Goal: Task Accomplishment & Management: Manage account settings

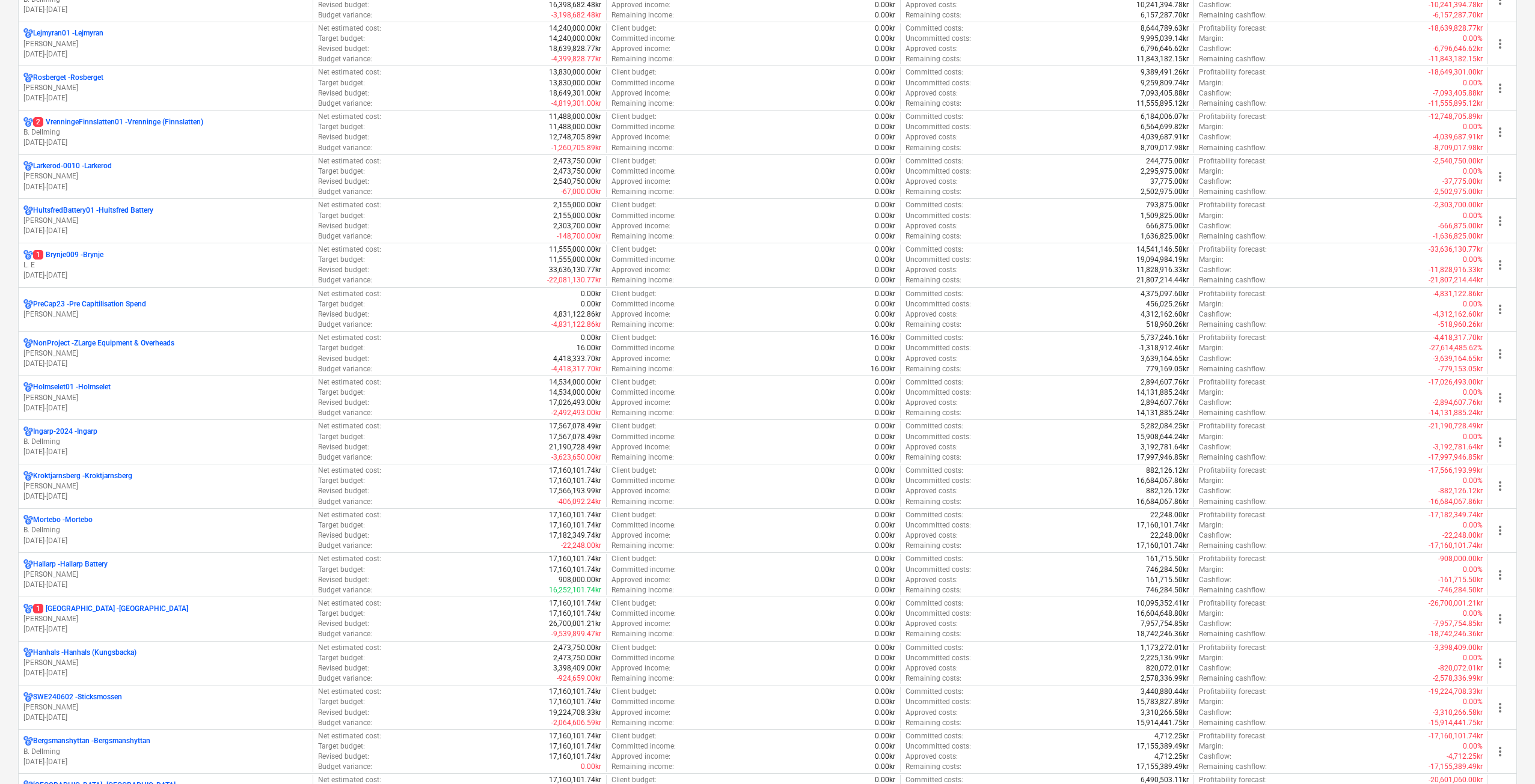
scroll to position [421, 0]
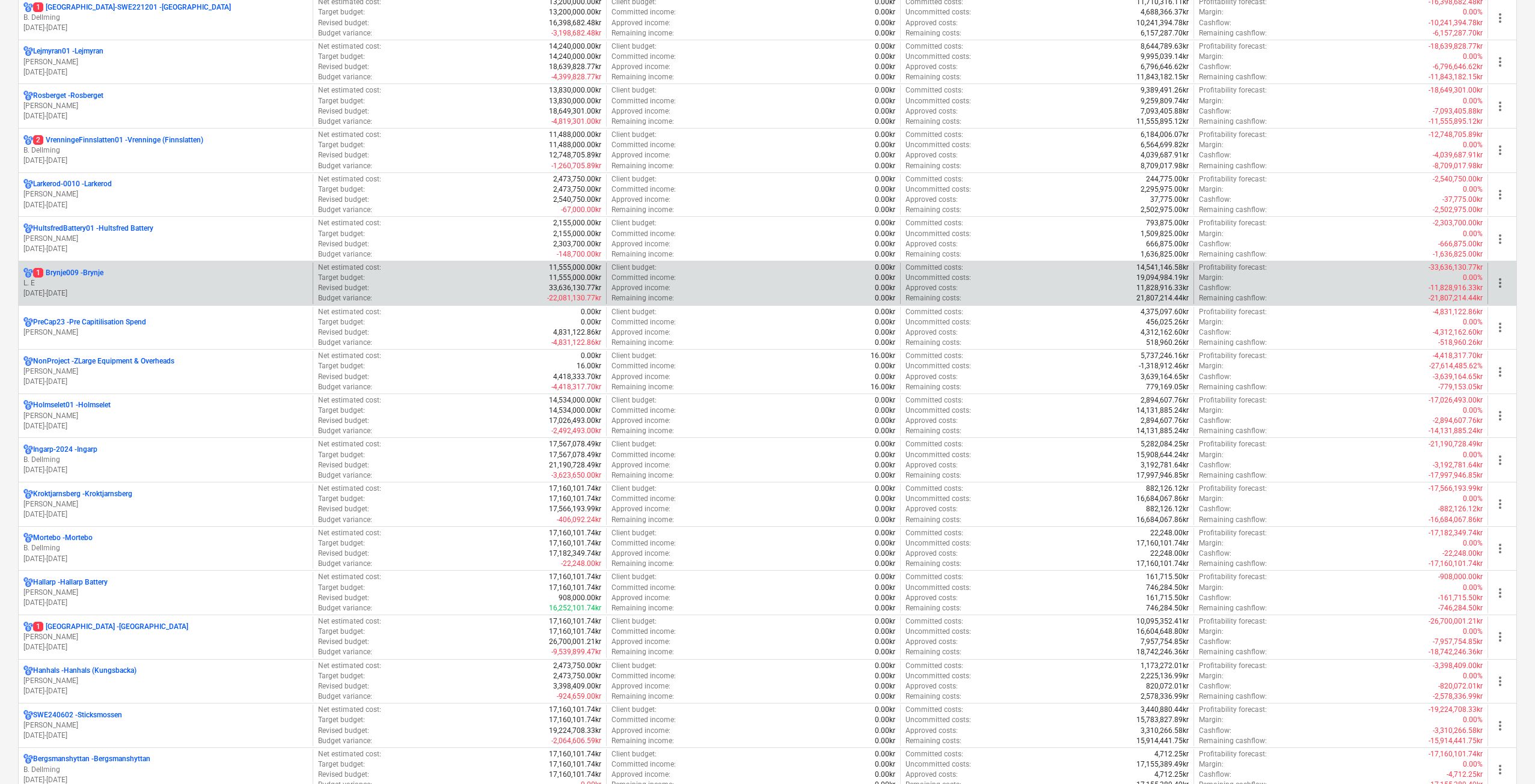
click at [94, 281] on p "L. E" at bounding box center [166, 284] width 285 height 10
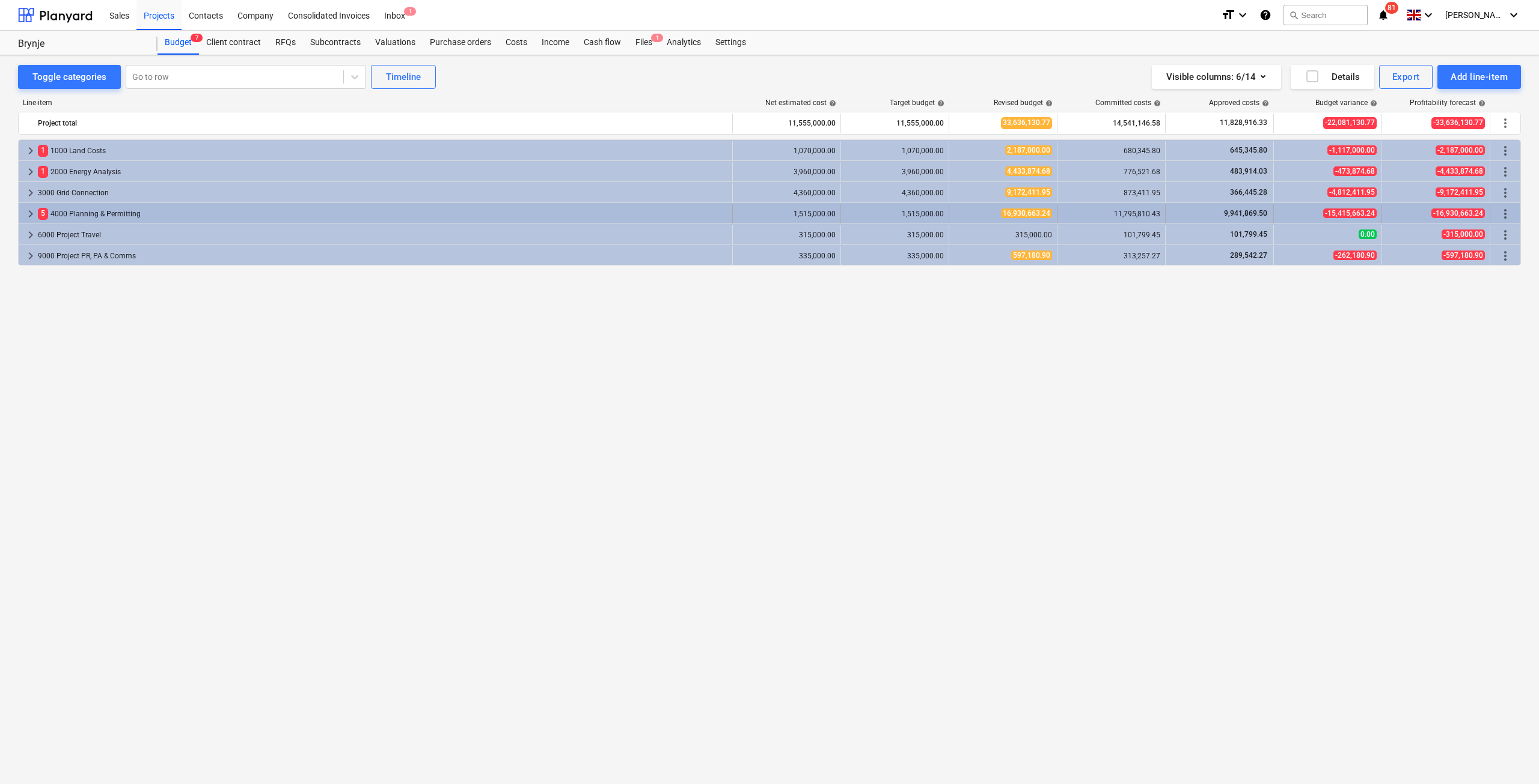
click at [30, 215] on span "keyboard_arrow_right" at bounding box center [30, 214] width 15 height 15
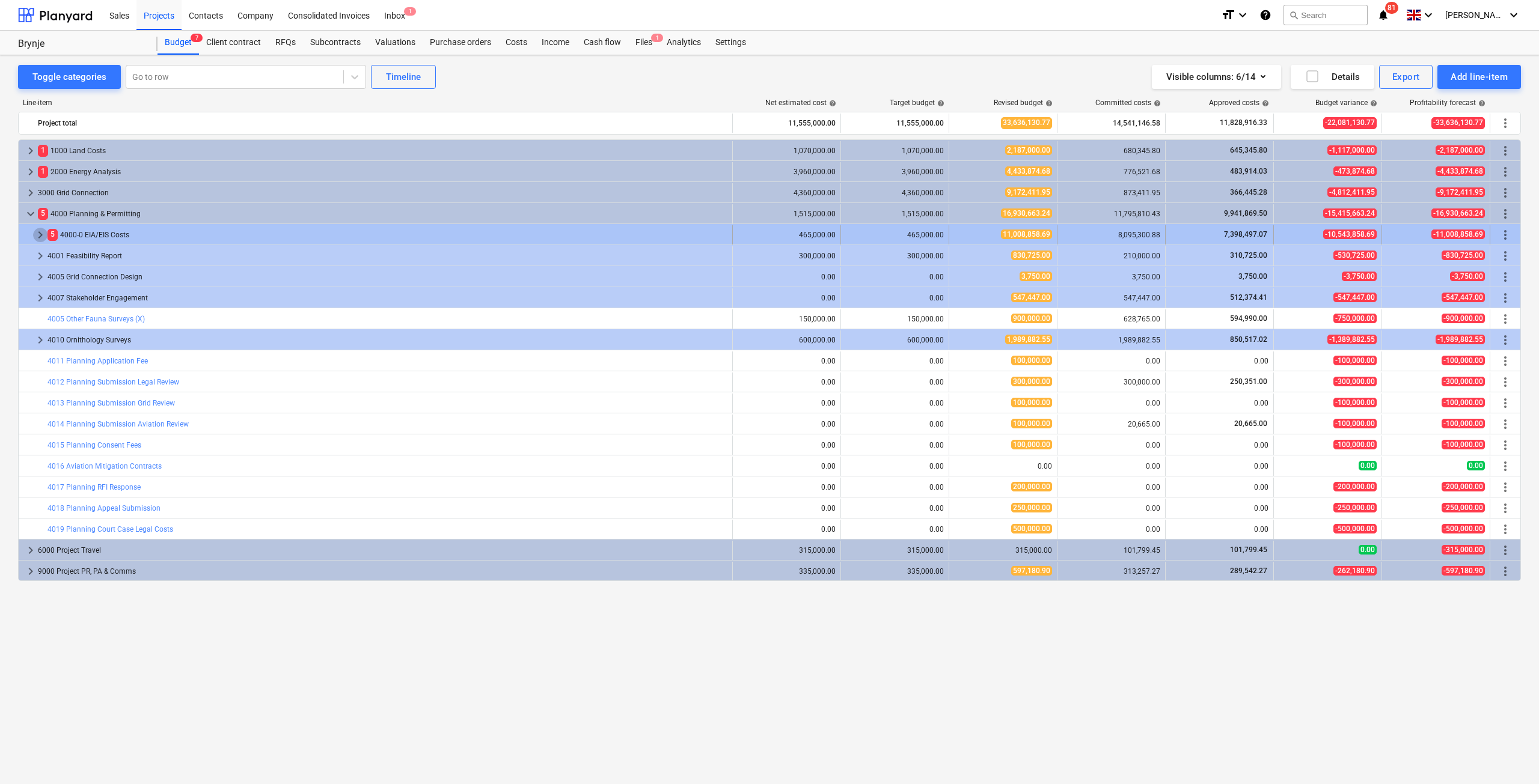
click at [43, 235] on span "keyboard_arrow_right" at bounding box center [40, 235] width 15 height 15
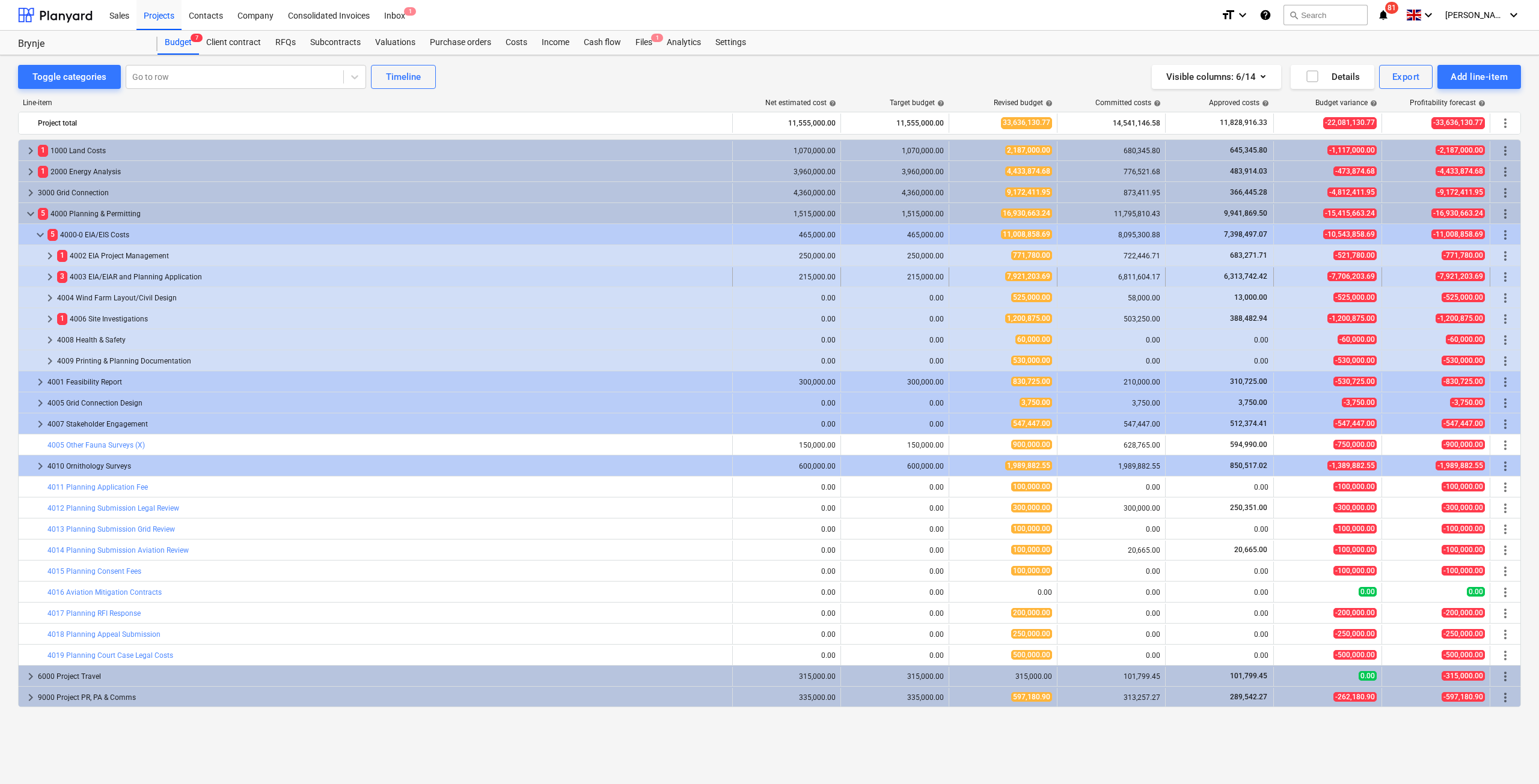
click at [58, 278] on span "3" at bounding box center [62, 276] width 10 height 11
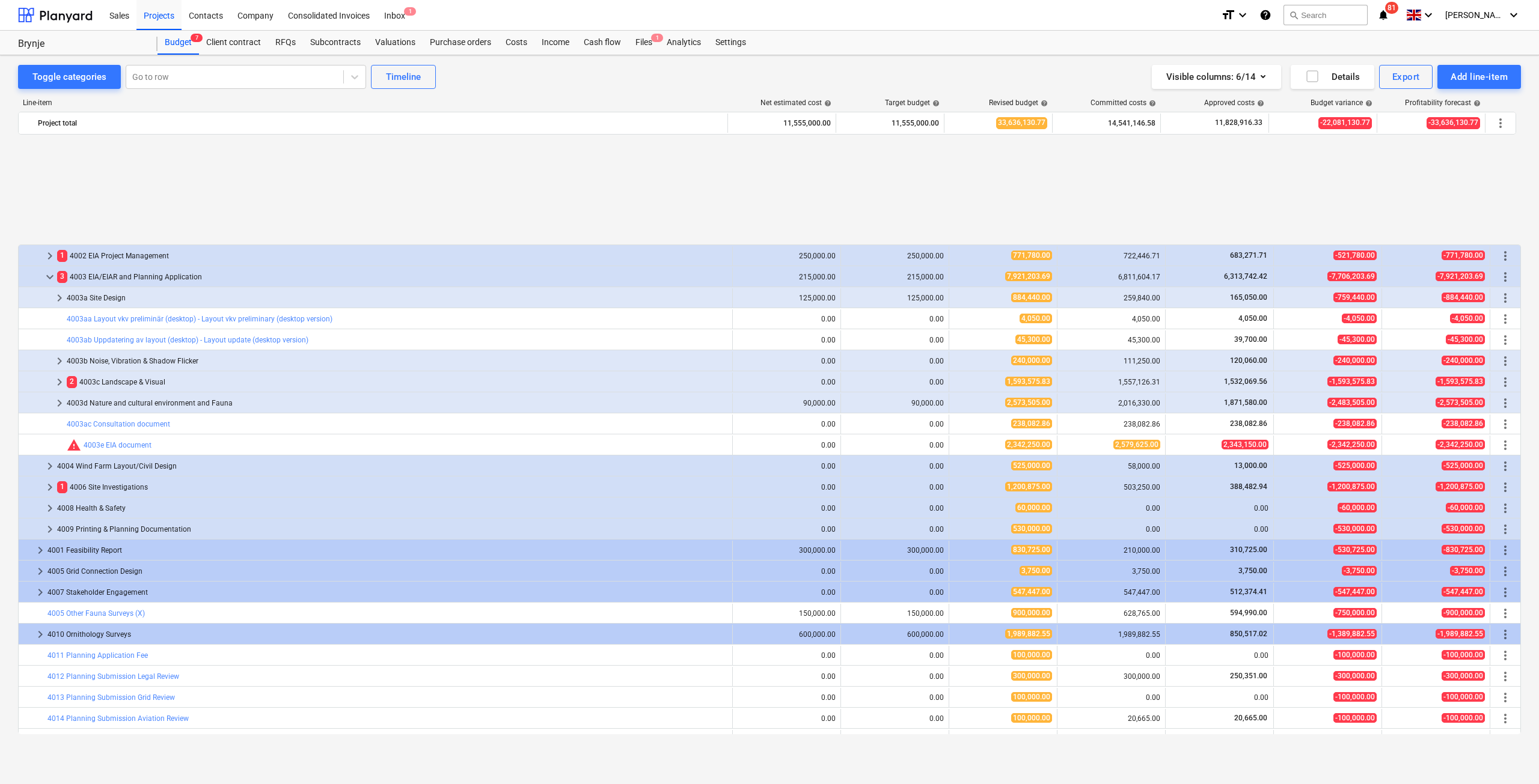
scroll to position [141, 0]
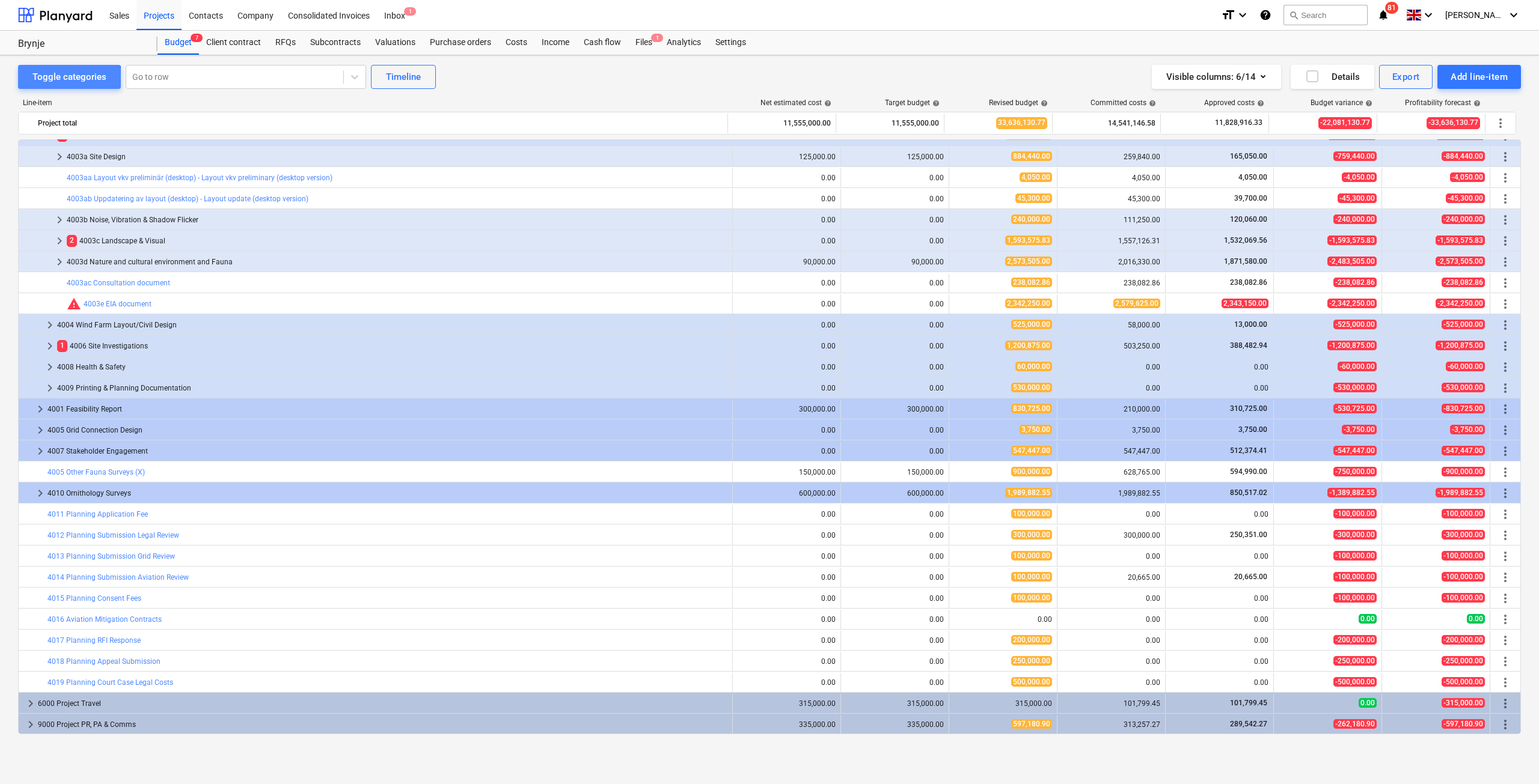
click at [60, 81] on div "Toggle categories" at bounding box center [70, 77] width 74 height 16
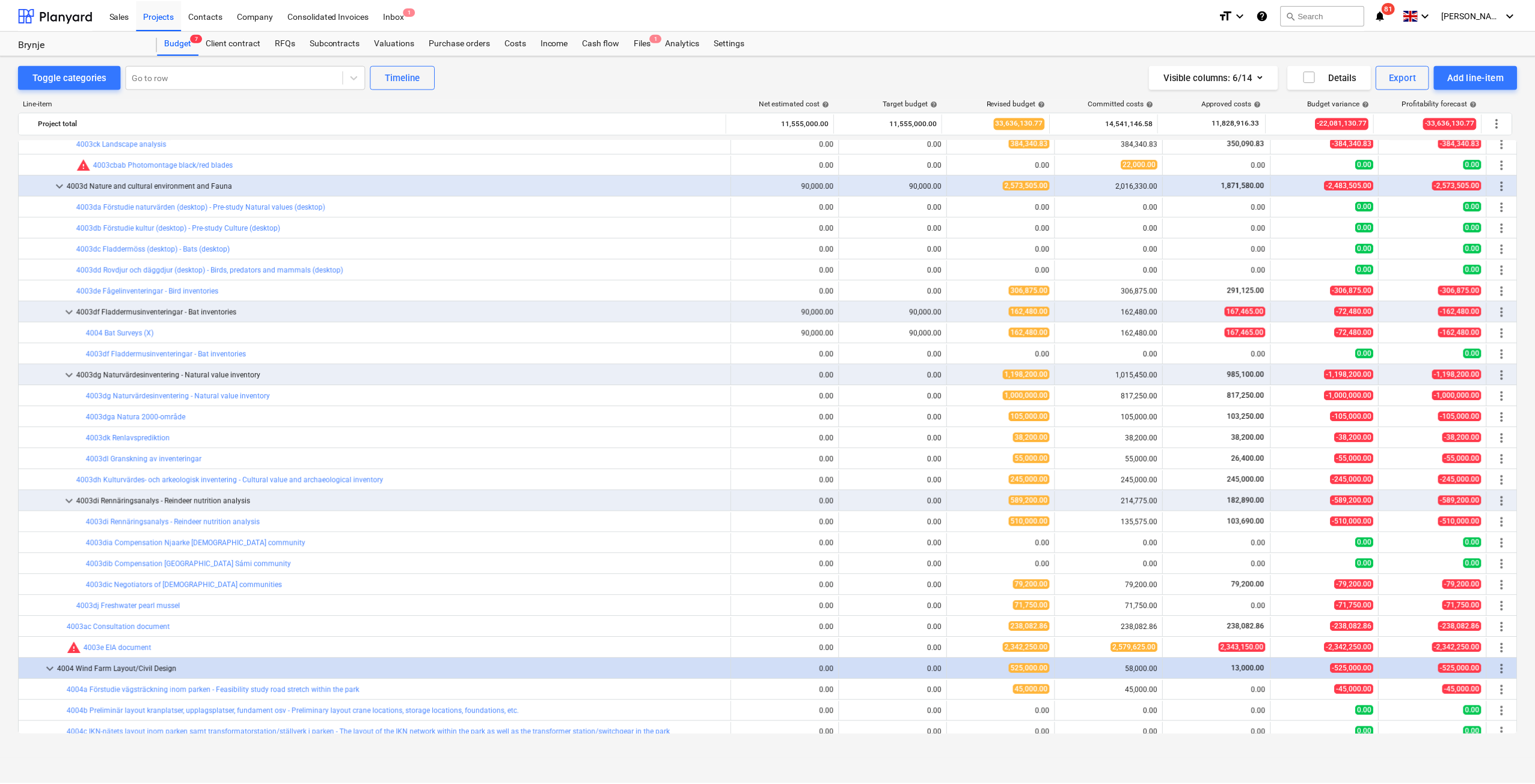
scroll to position [1283, 0]
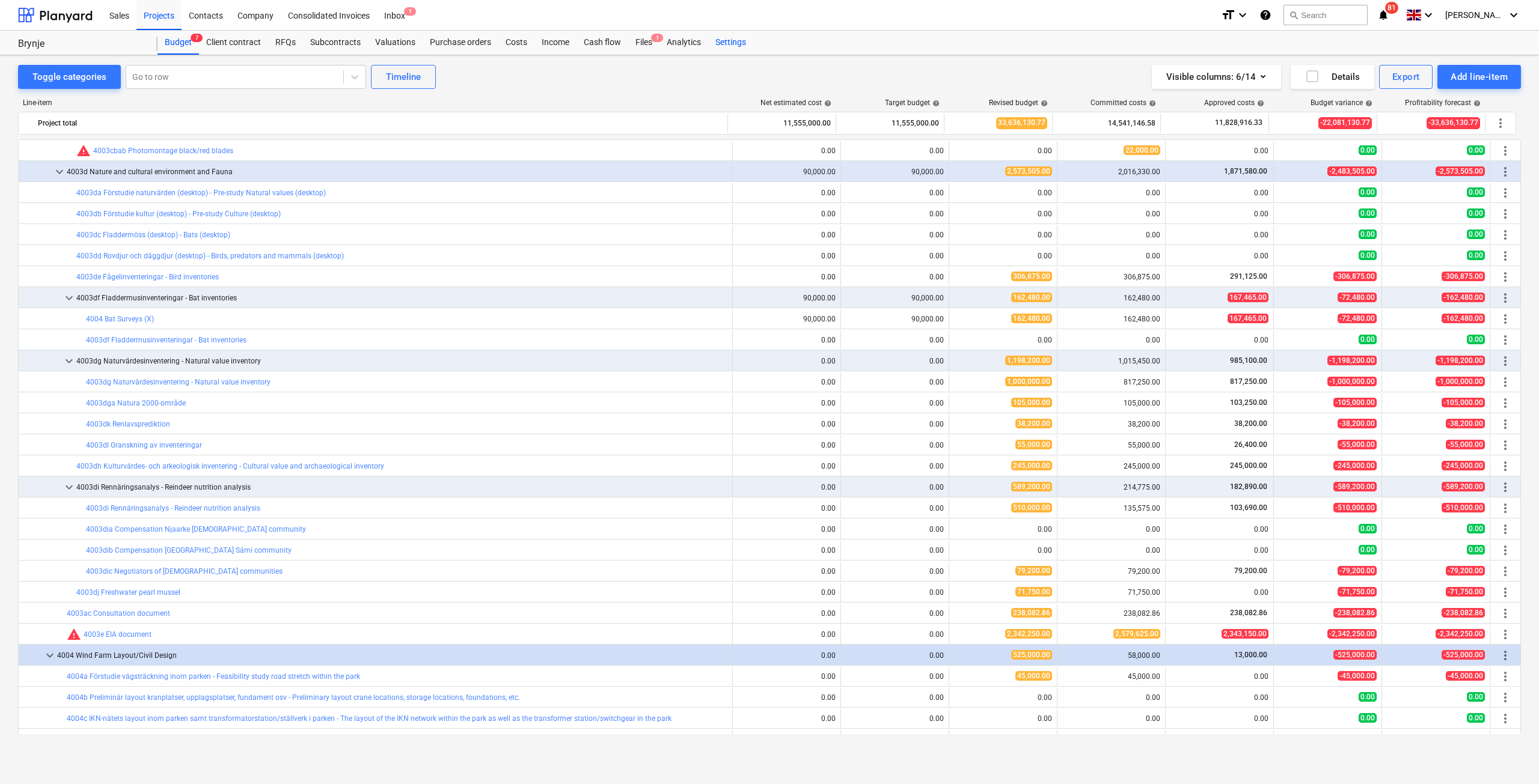
click at [741, 37] on div "Settings" at bounding box center [731, 43] width 45 height 24
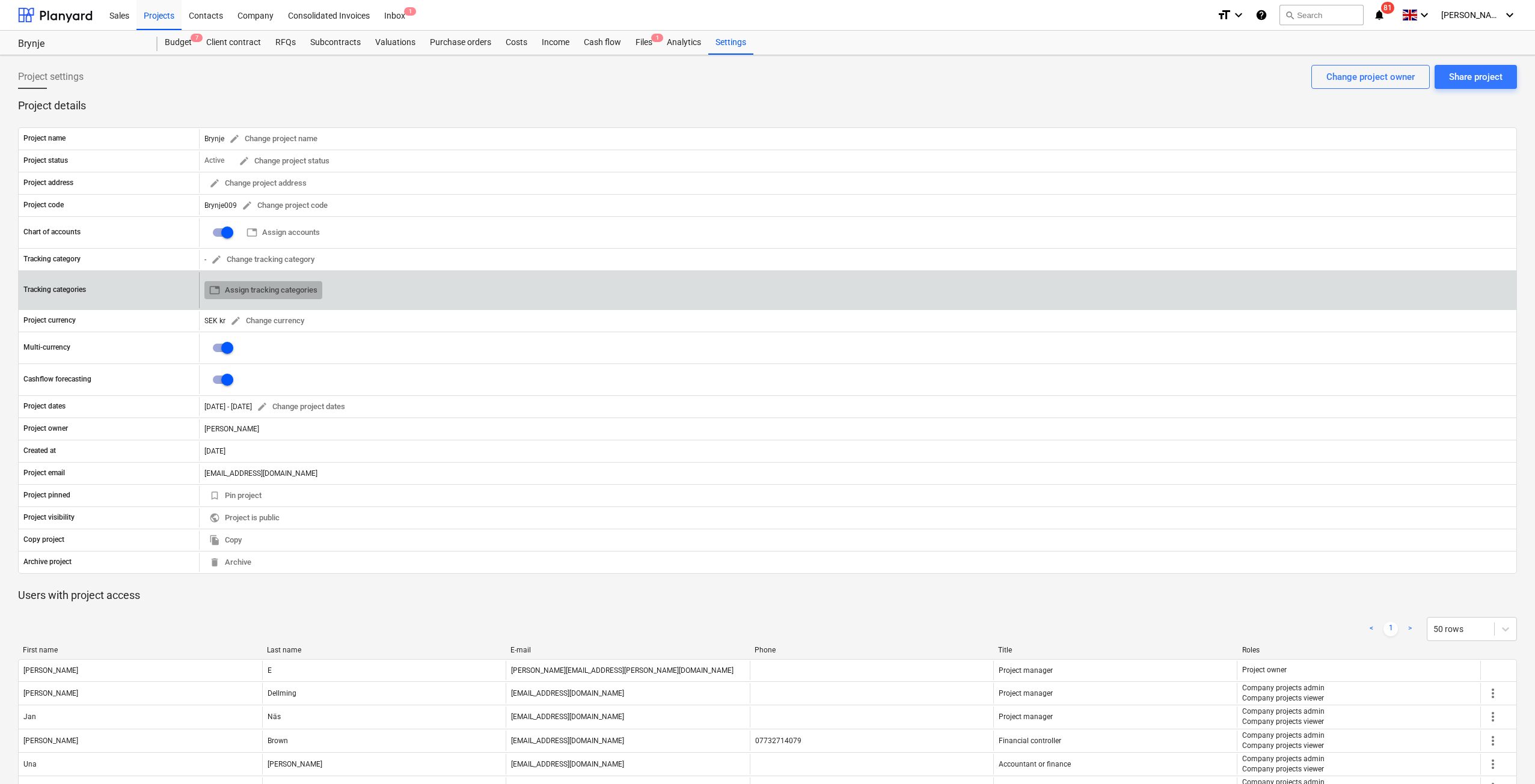
click at [293, 288] on span "table Assign tracking categories" at bounding box center [262, 291] width 108 height 14
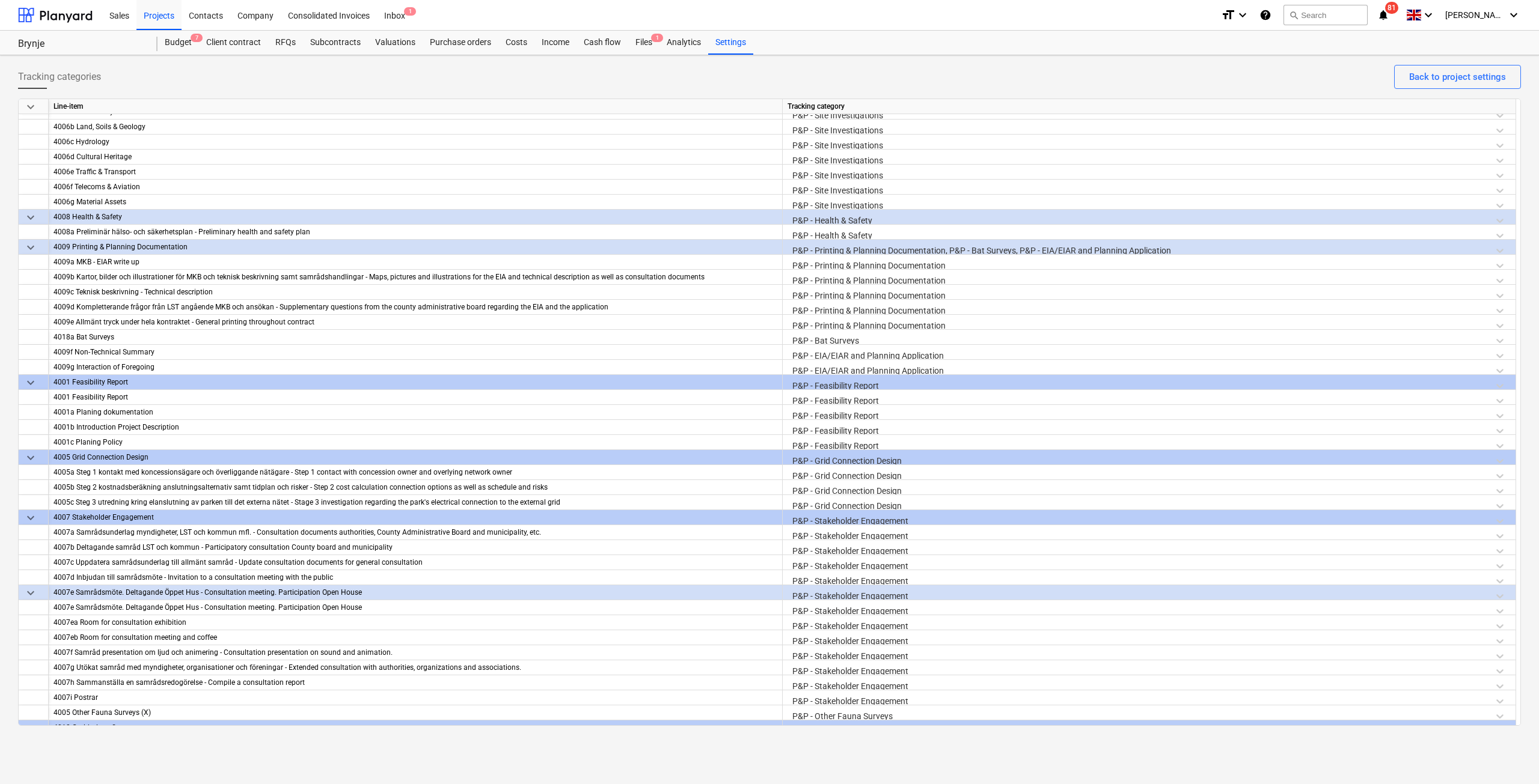
scroll to position [1442, 0]
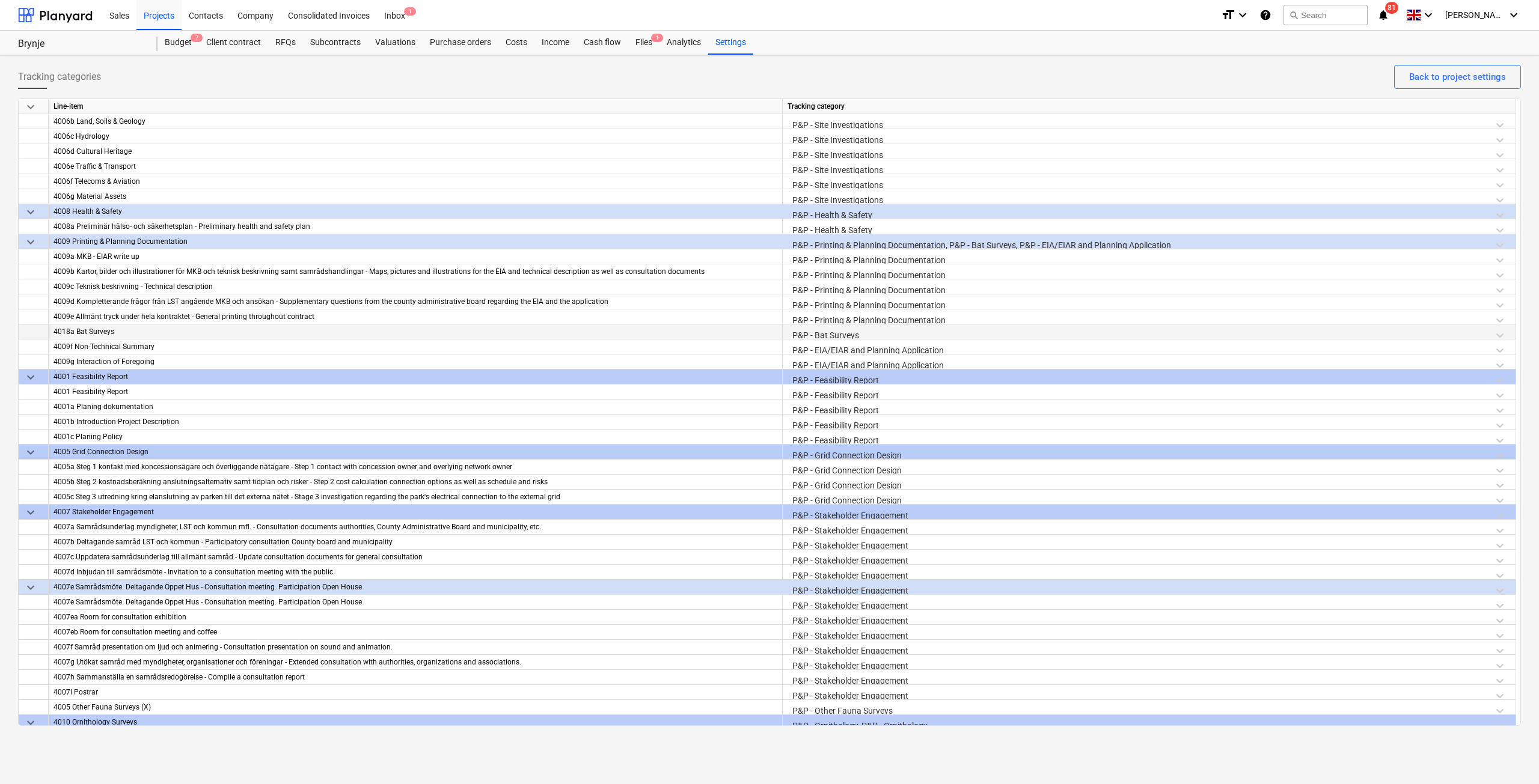
click at [163, 333] on div "4018a Bat Surveys" at bounding box center [415, 331] width 724 height 15
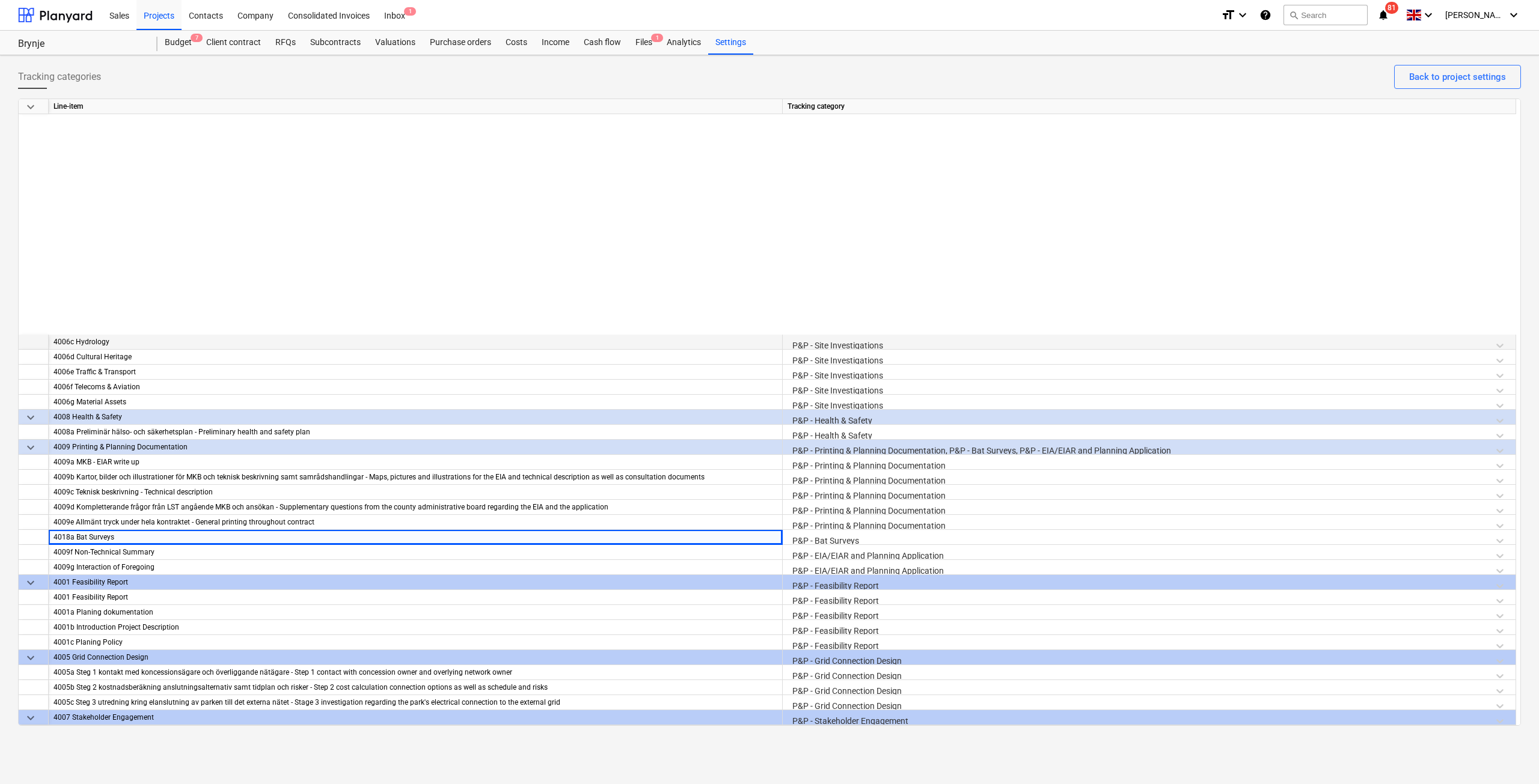
scroll to position [1101, 0]
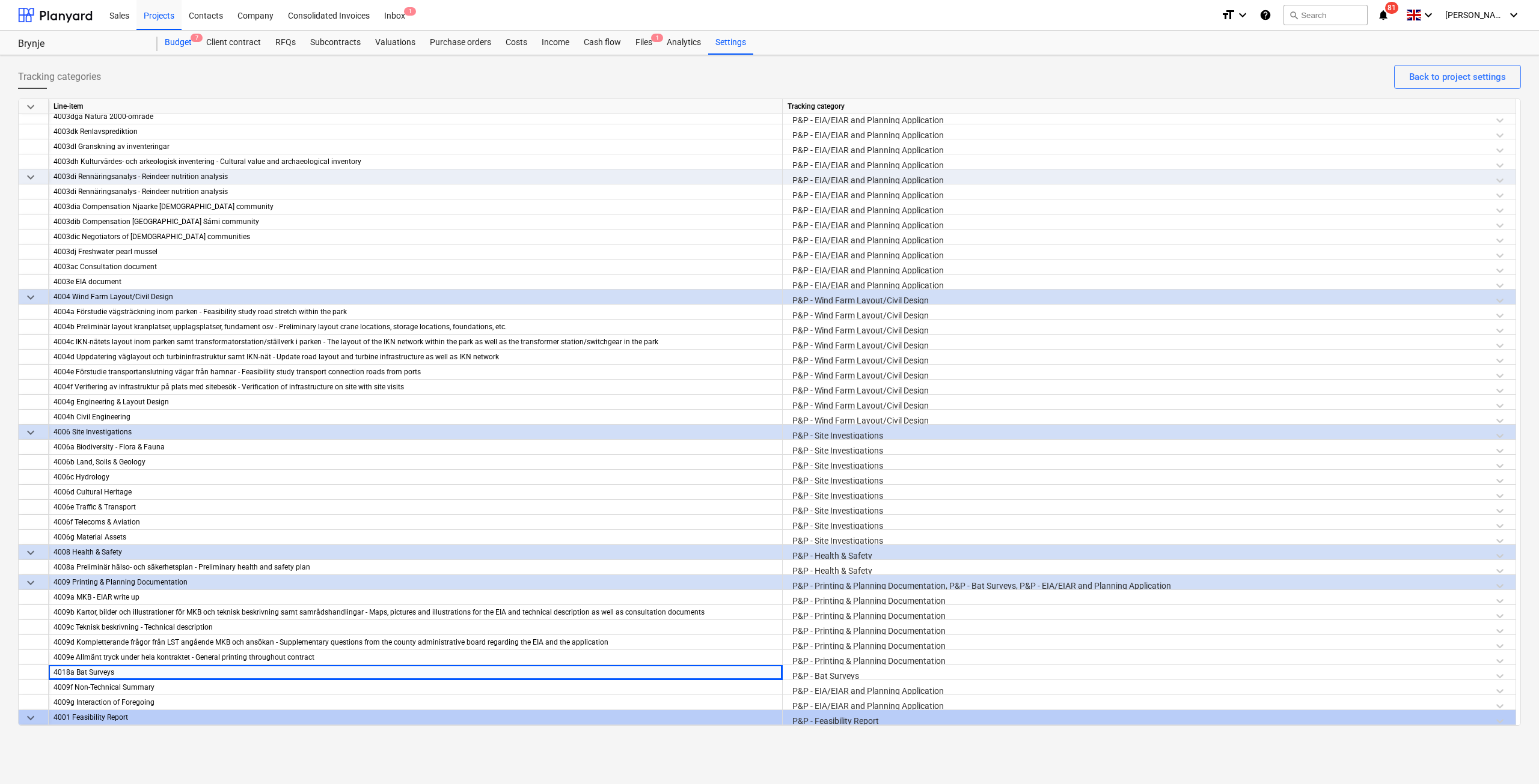
click at [170, 38] on div "Budget 7" at bounding box center [179, 43] width 41 height 24
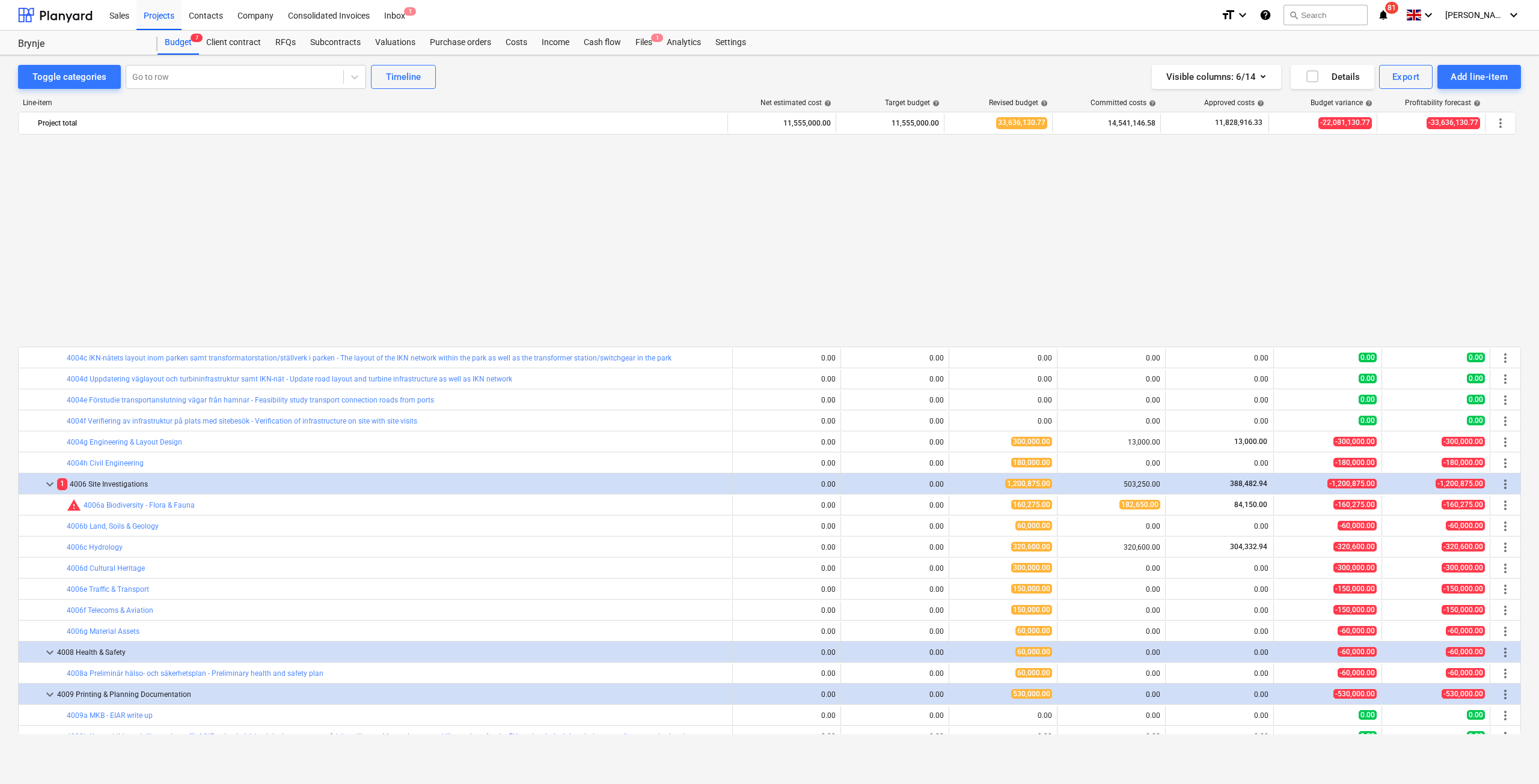
scroll to position [1884, 0]
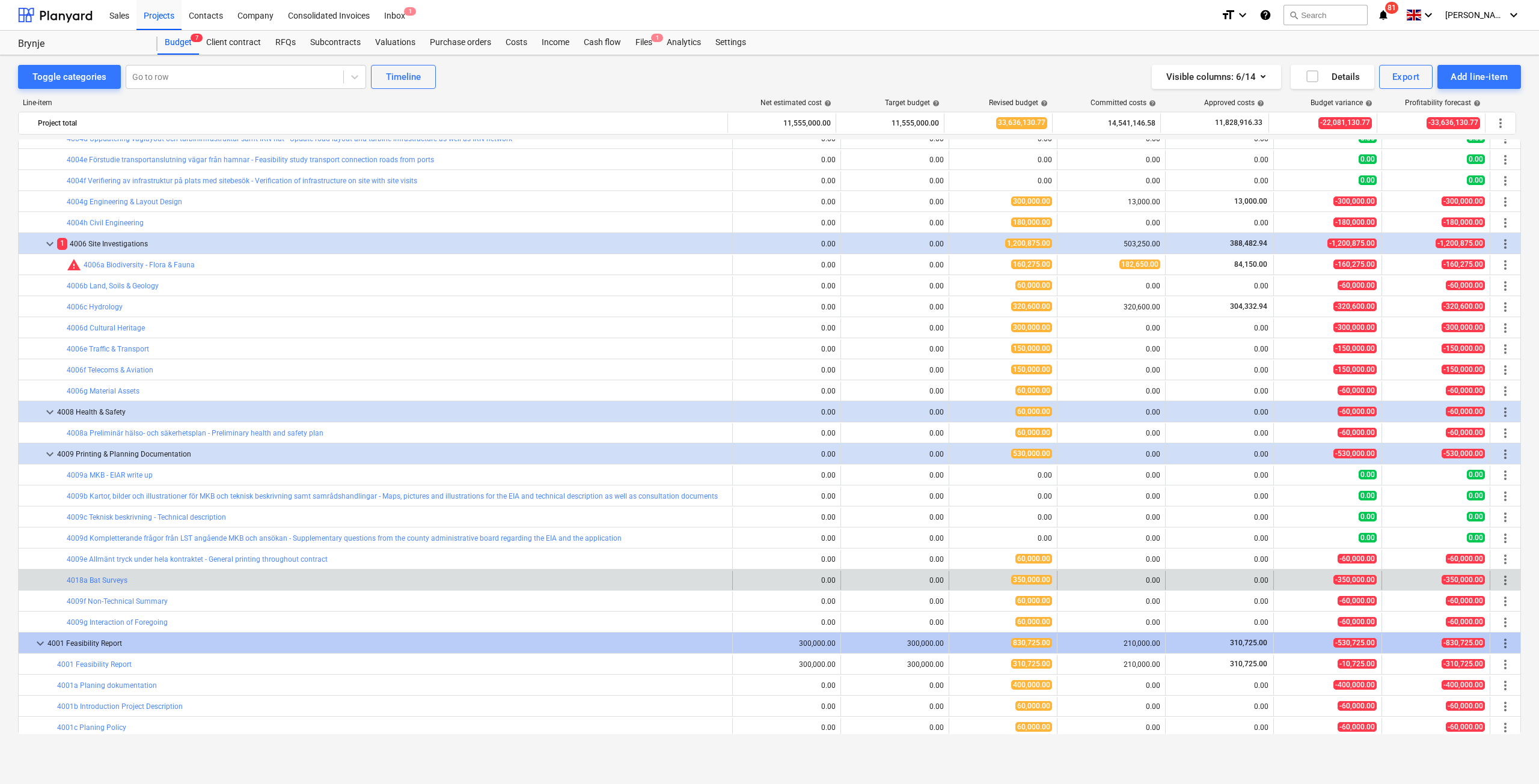
click at [1504, 581] on span "more_vert" at bounding box center [1504, 580] width 15 height 15
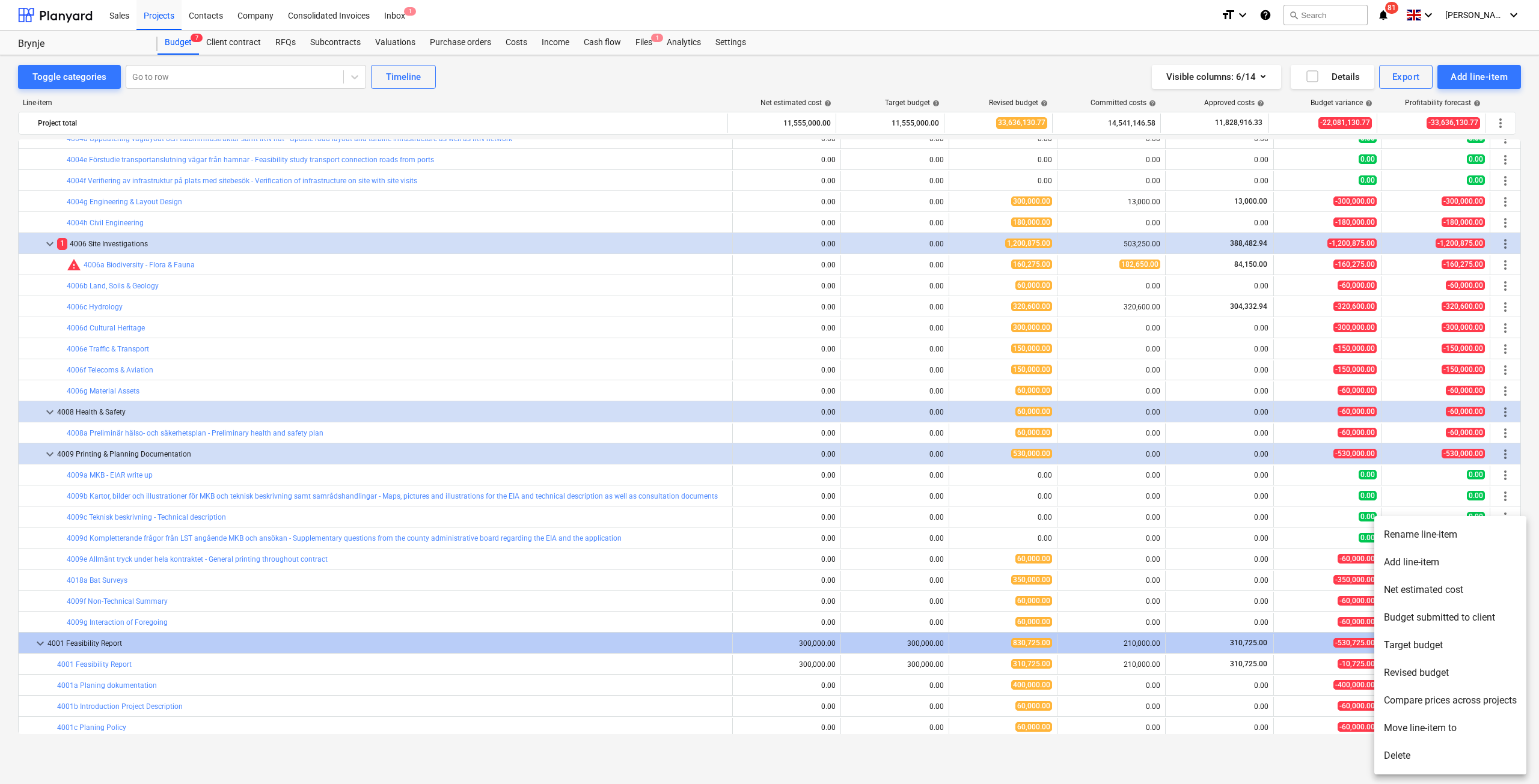
click at [1410, 752] on li "Delete" at bounding box center [1450, 756] width 152 height 28
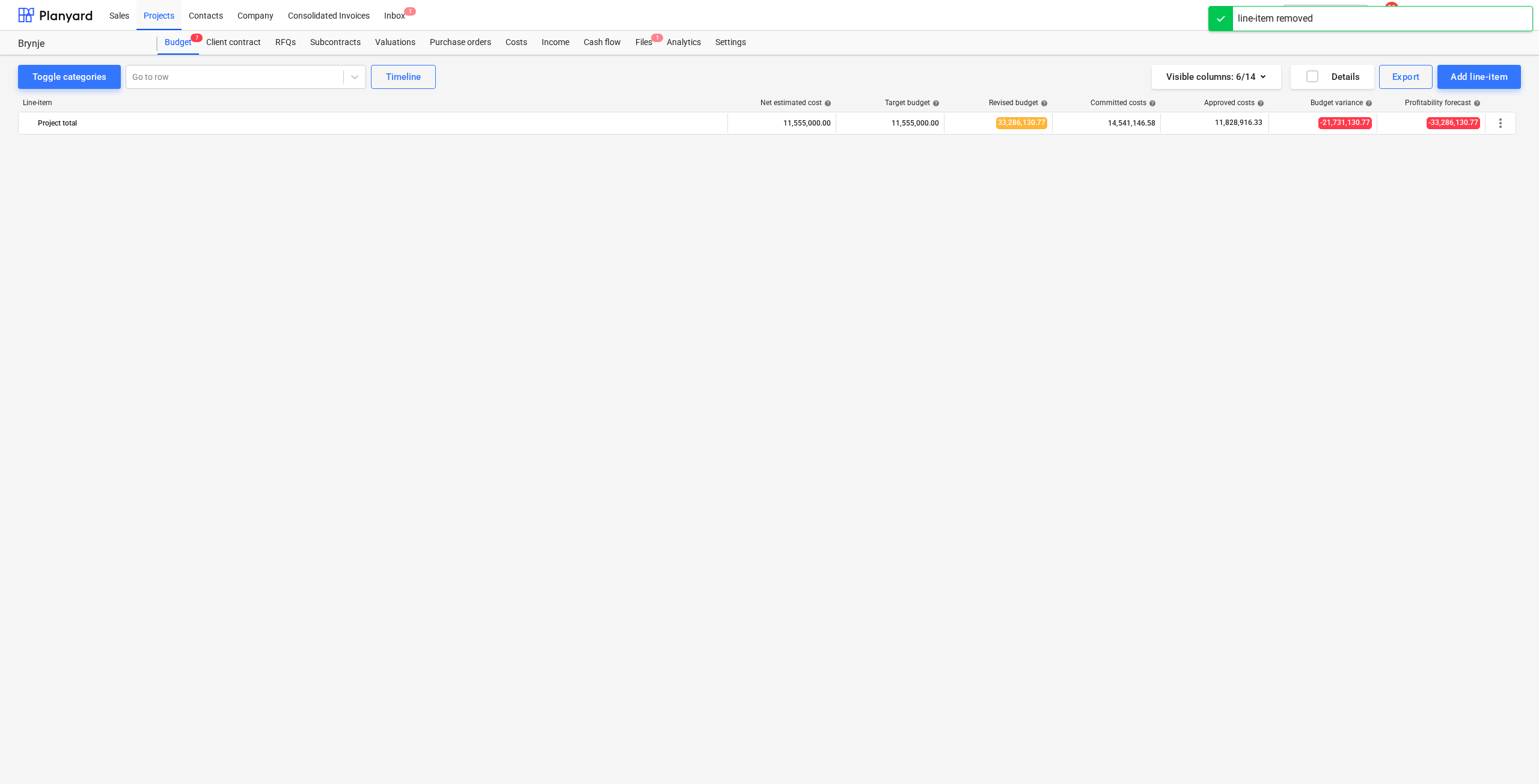
scroll to position [561, 0]
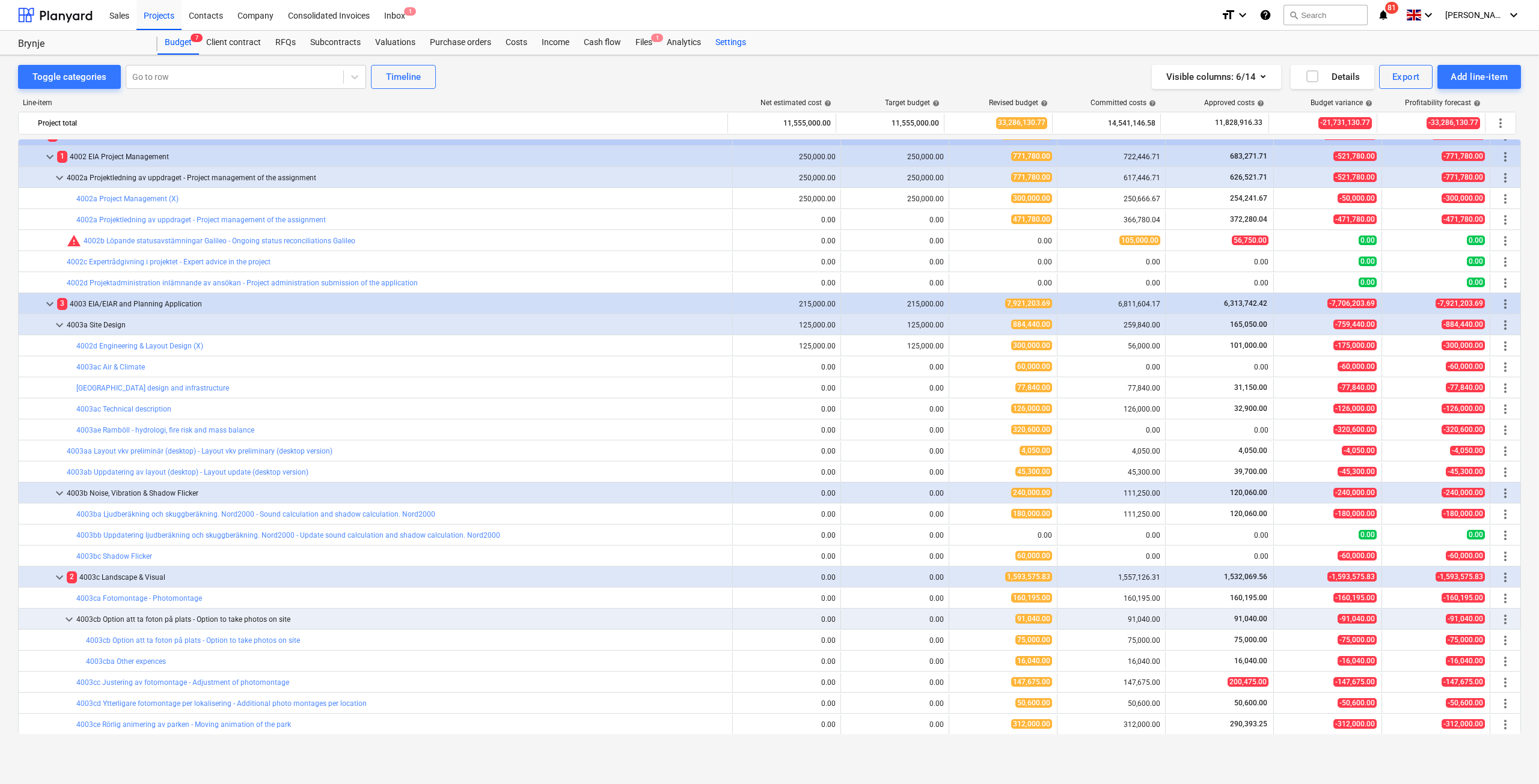
click at [722, 34] on div "Settings" at bounding box center [731, 43] width 45 height 24
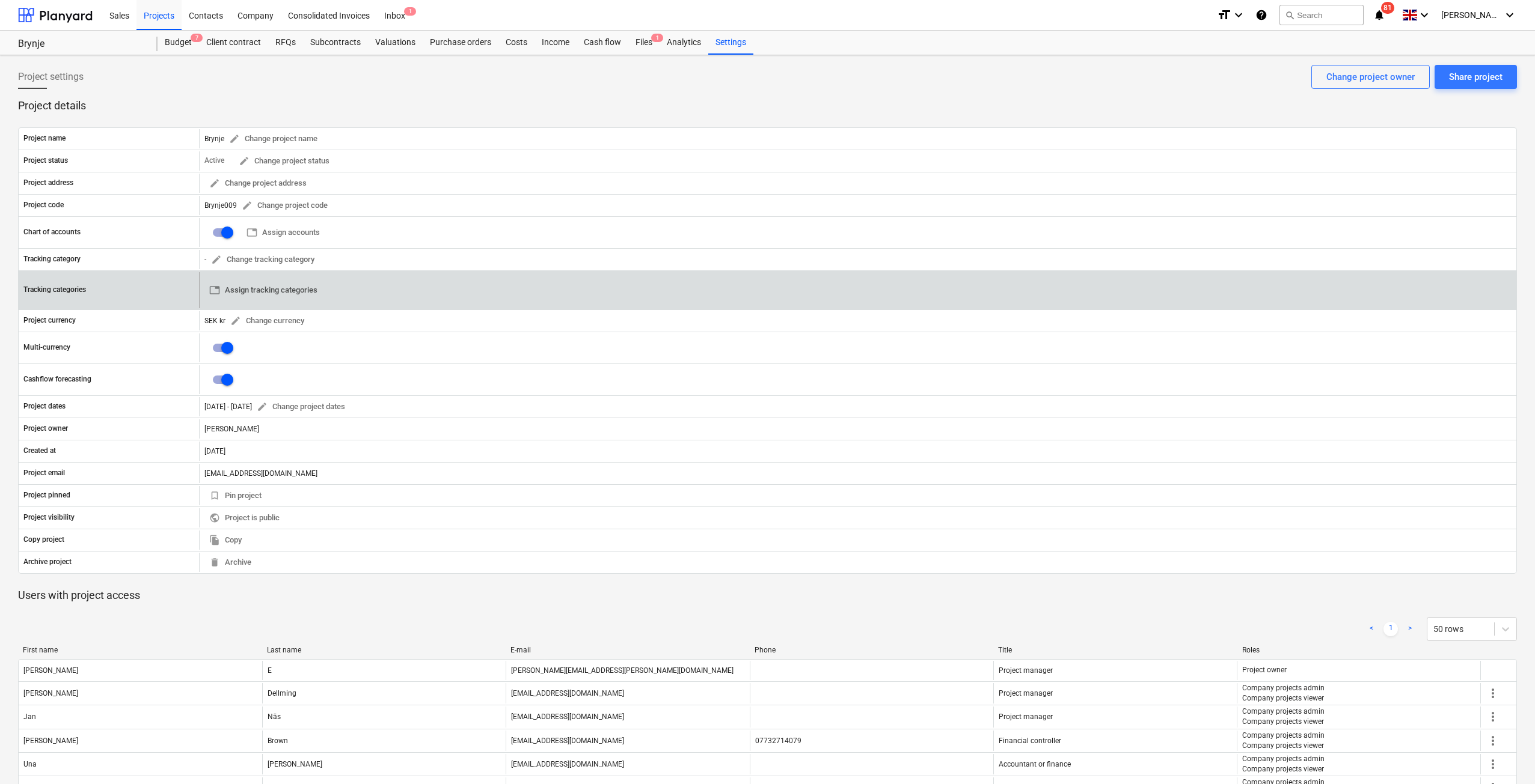
click at [250, 287] on span "table Assign tracking categories" at bounding box center [262, 291] width 108 height 14
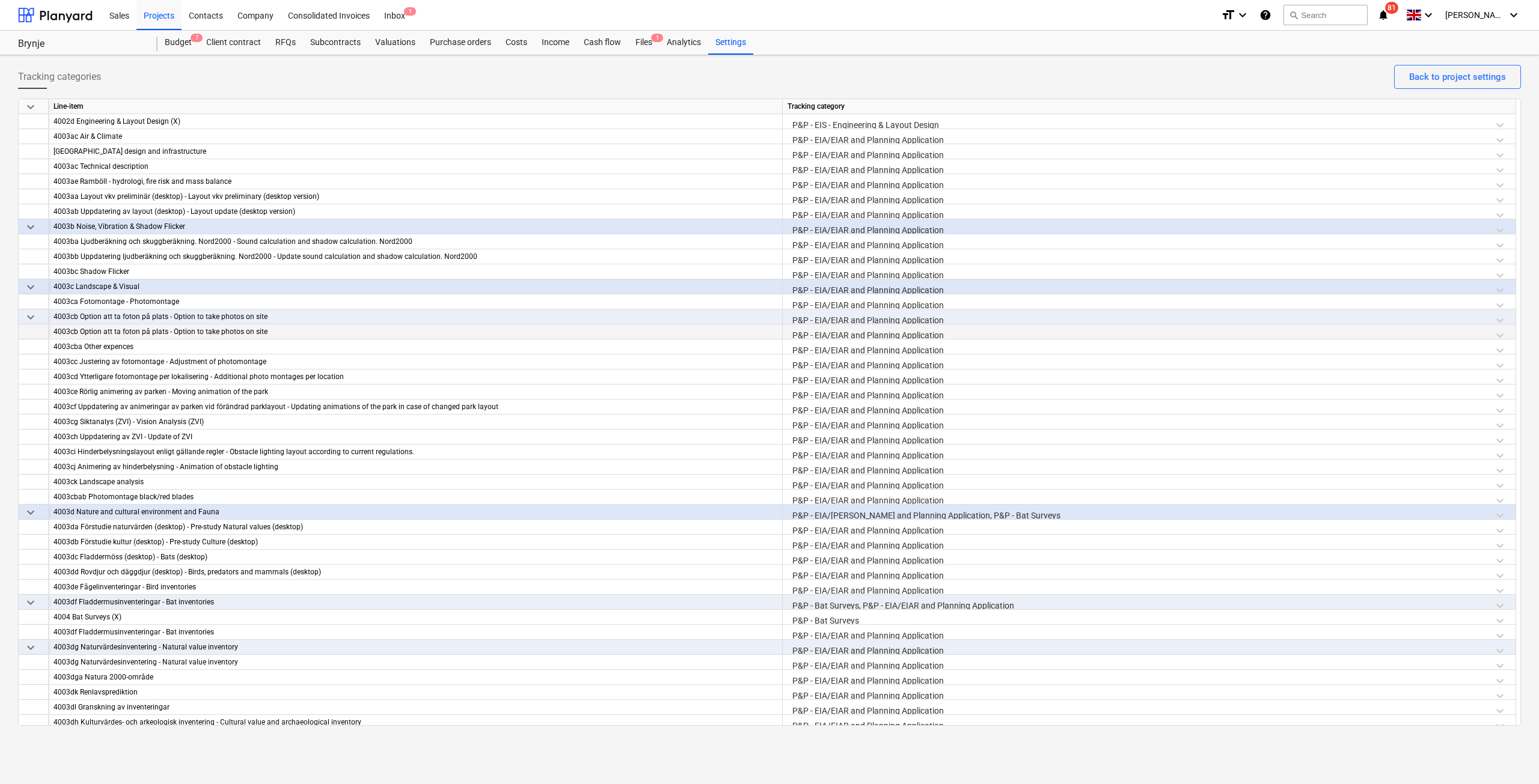
scroll to position [601, 0]
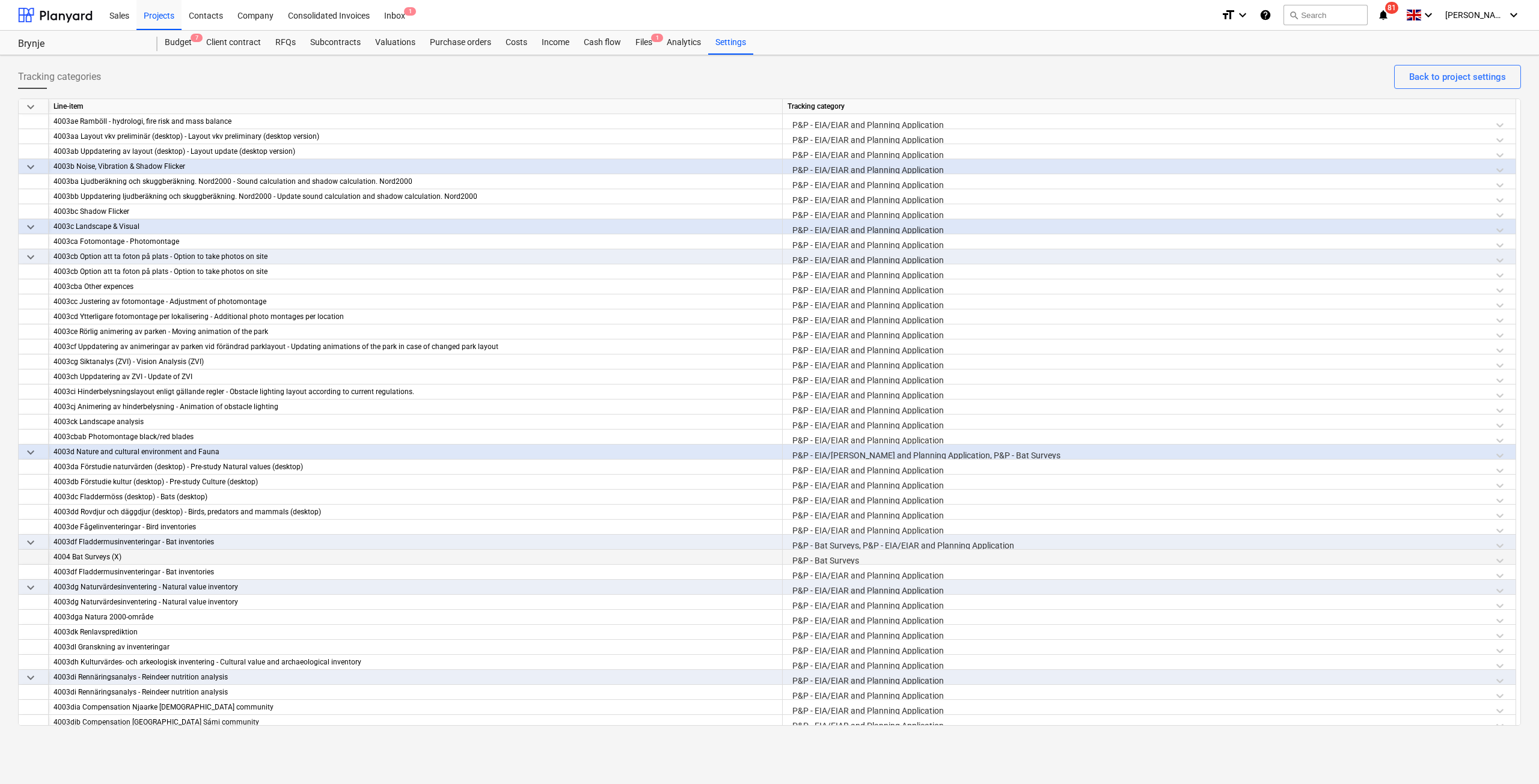
click at [837, 551] on div "P&P - Bat Surveys" at bounding box center [1149, 561] width 723 height 21
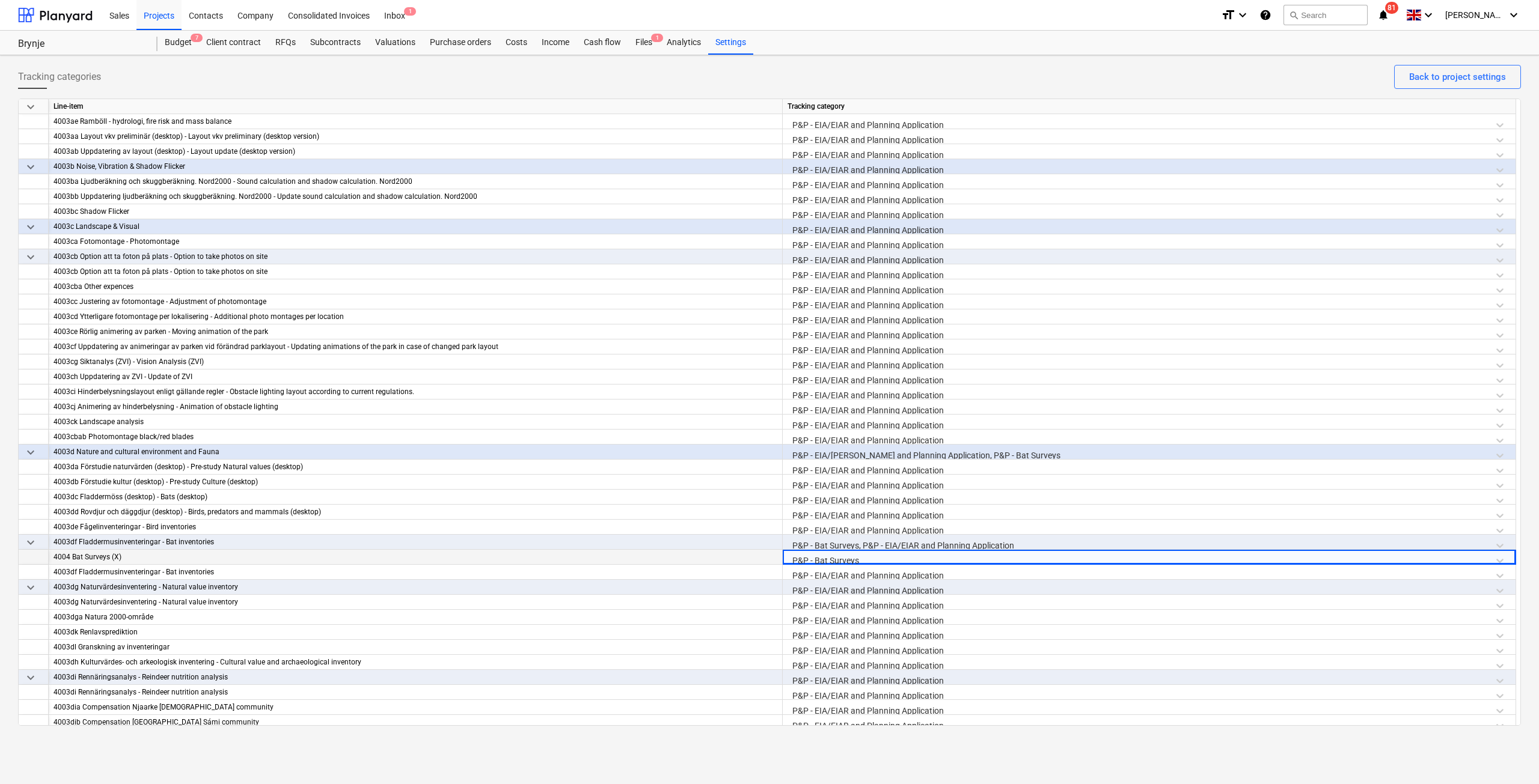
click at [865, 555] on div "P&P - Bat Surveys" at bounding box center [1149, 561] width 723 height 21
drag, startPoint x: 863, startPoint y: 560, endPoint x: 782, endPoint y: 558, distance: 81.0
click at [0, 0] on div "4004 Bat Surveys (X) P&P - Bat Surveys" at bounding box center [0, 0] width 0 height 0
type input "eia"
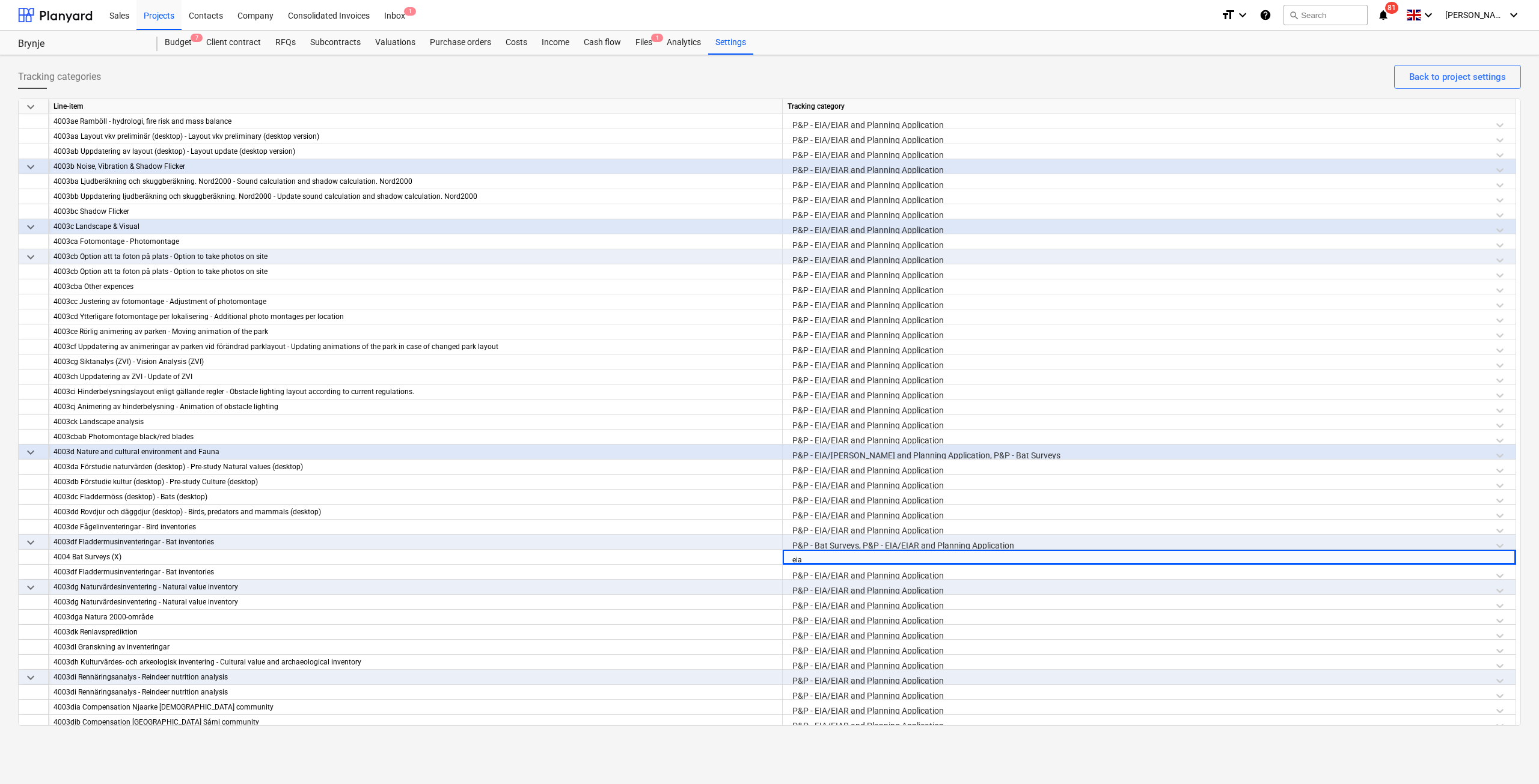
click at [867, 784] on div "-- P&P - EIA/EIAR and Planning Application" at bounding box center [770, 791] width 1539 height 9
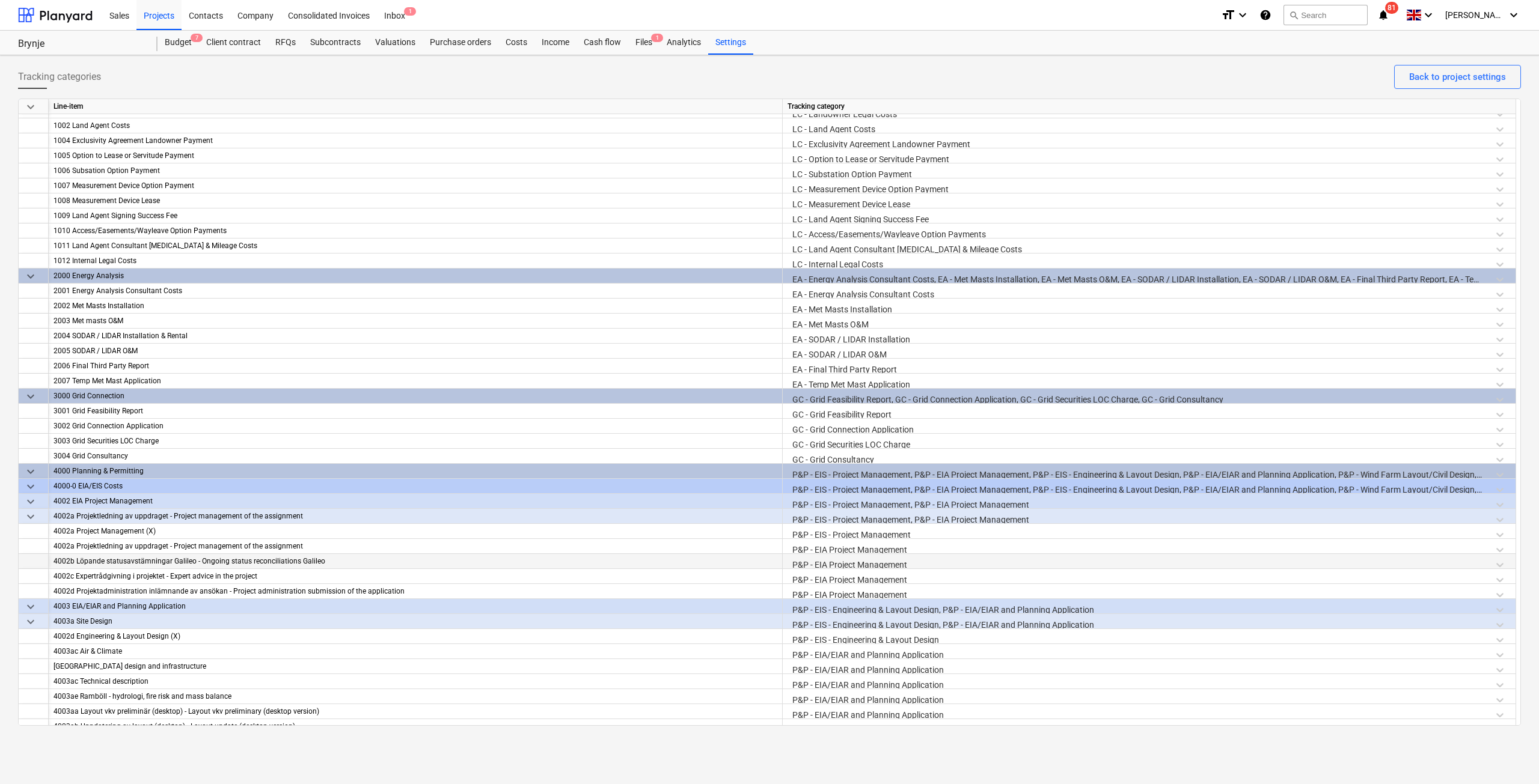
scroll to position [0, 0]
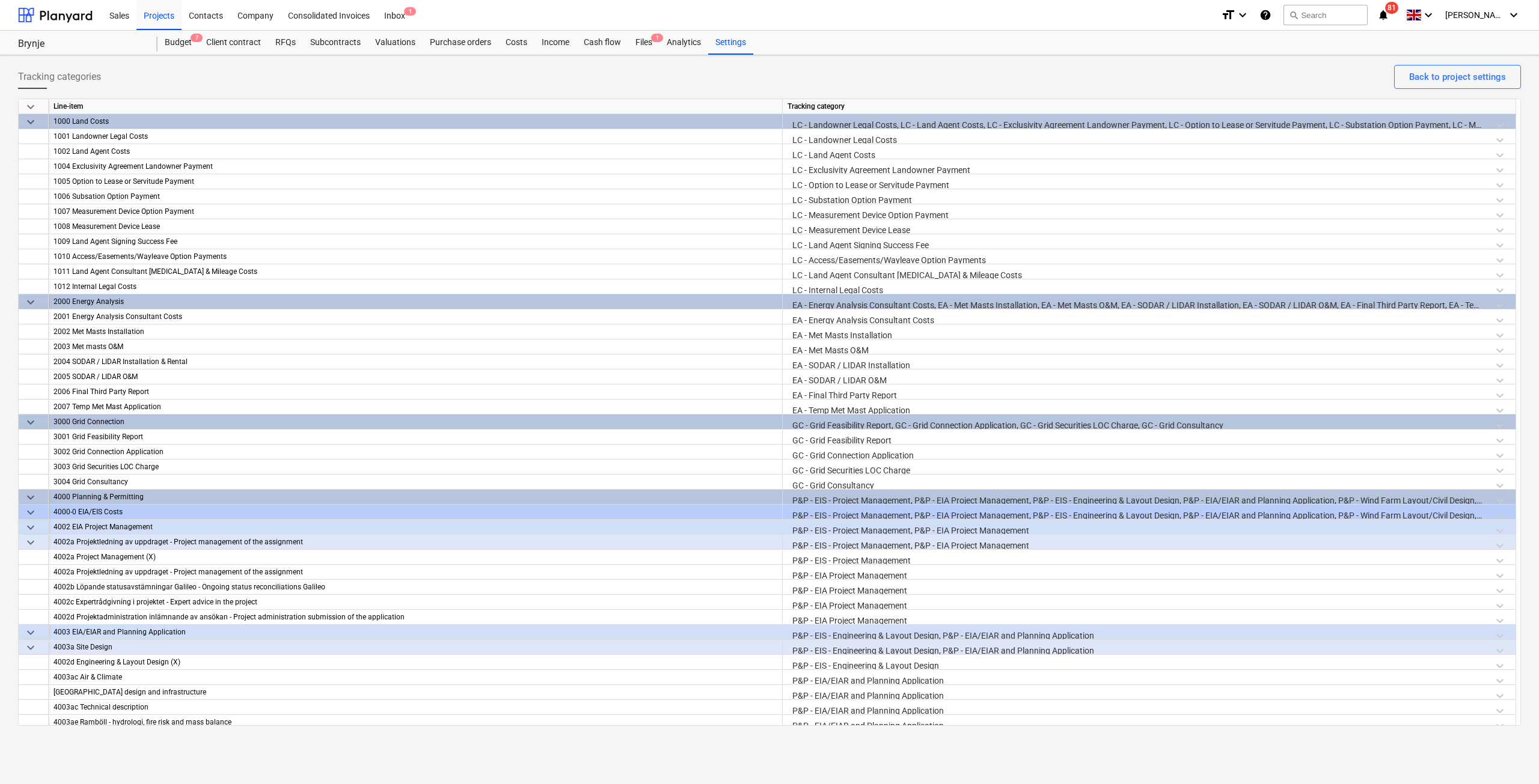
click at [155, 32] on div "Brynje" at bounding box center [88, 43] width 140 height 24
click at [161, 14] on div "Projects" at bounding box center [159, 15] width 45 height 31
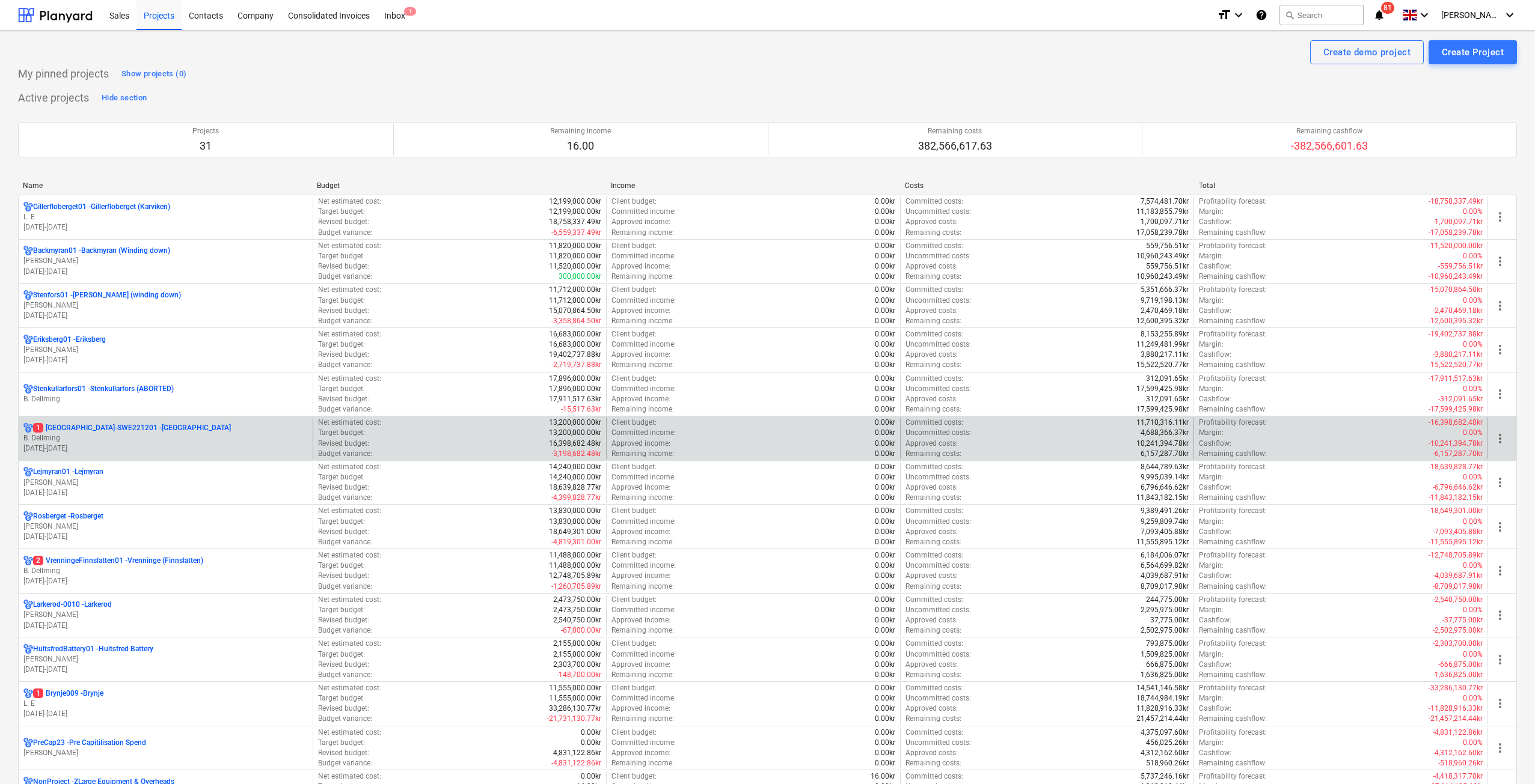
click at [177, 437] on p "B. Dellming" at bounding box center [166, 438] width 285 height 10
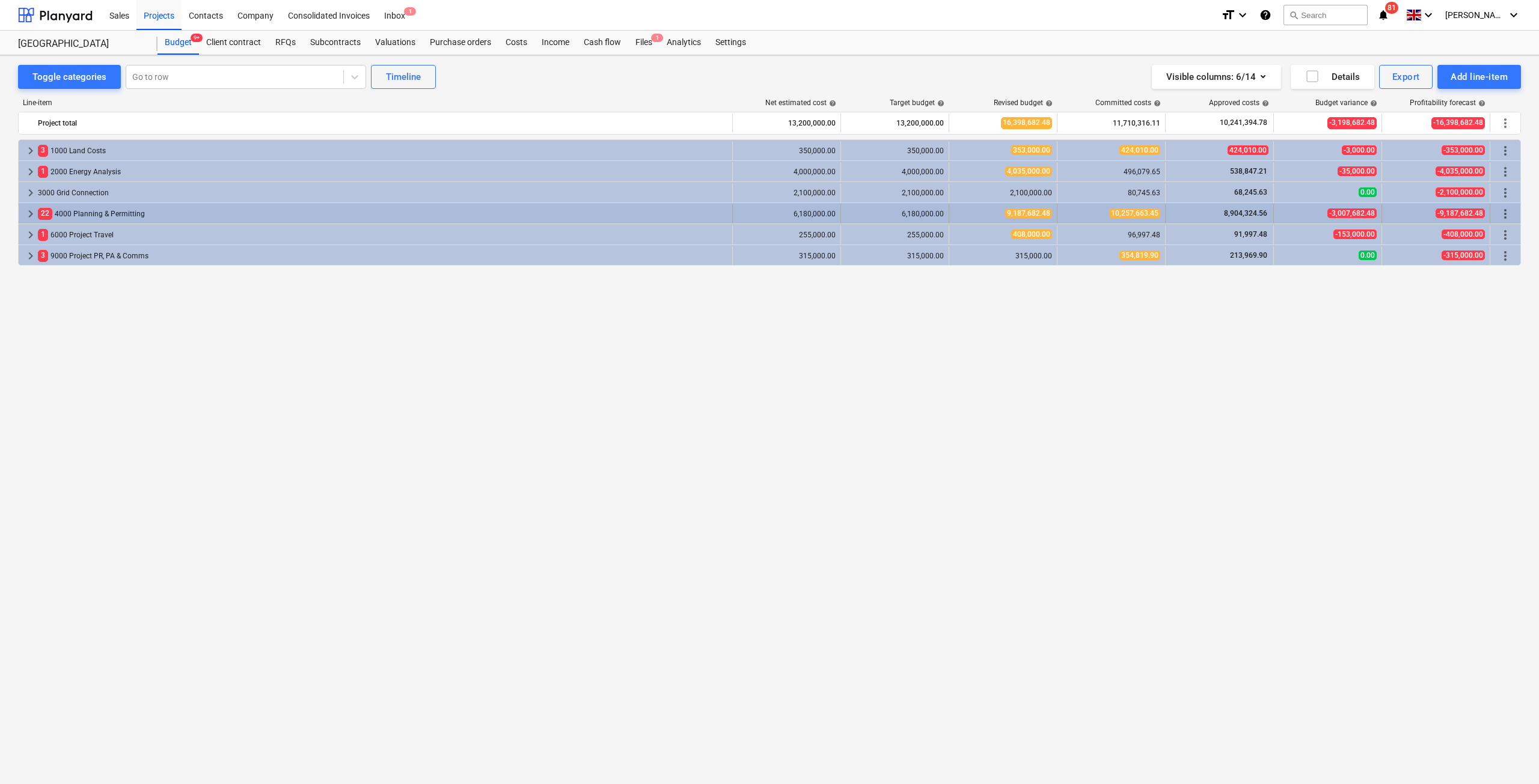
click at [35, 214] on span "keyboard_arrow_right" at bounding box center [30, 214] width 15 height 15
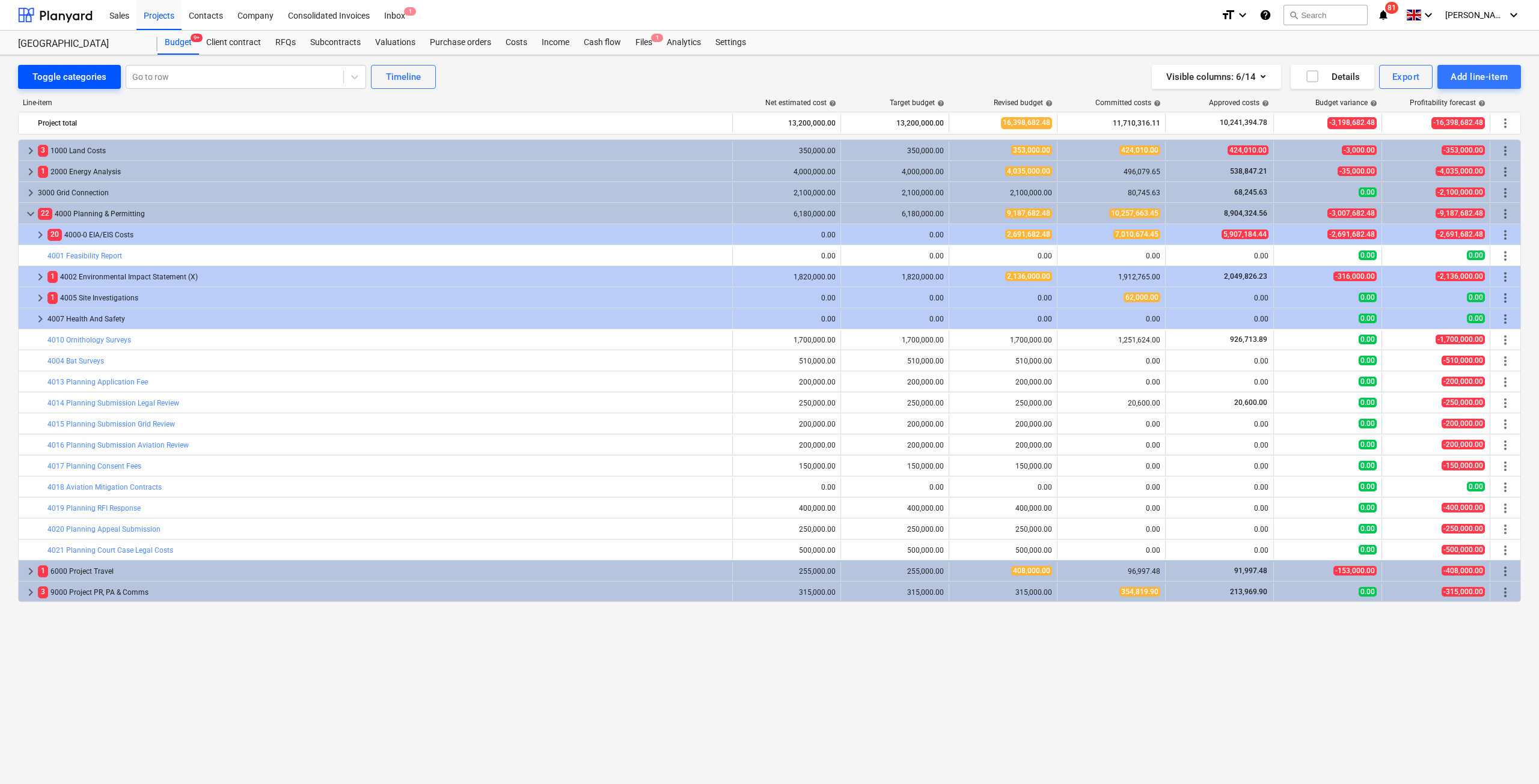
click at [73, 82] on div "Toggle categories" at bounding box center [70, 77] width 74 height 16
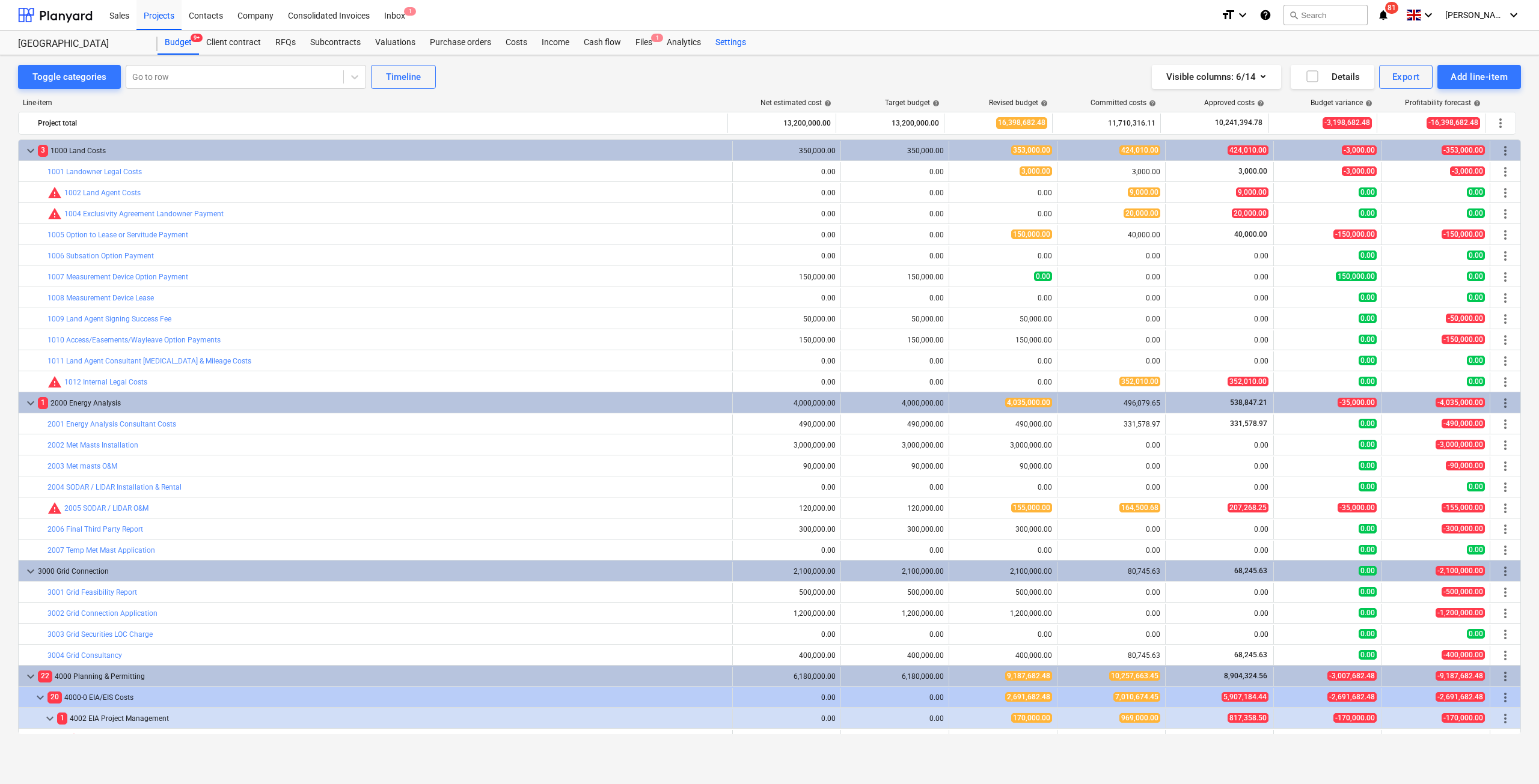
click at [739, 40] on div "Settings" at bounding box center [731, 43] width 45 height 24
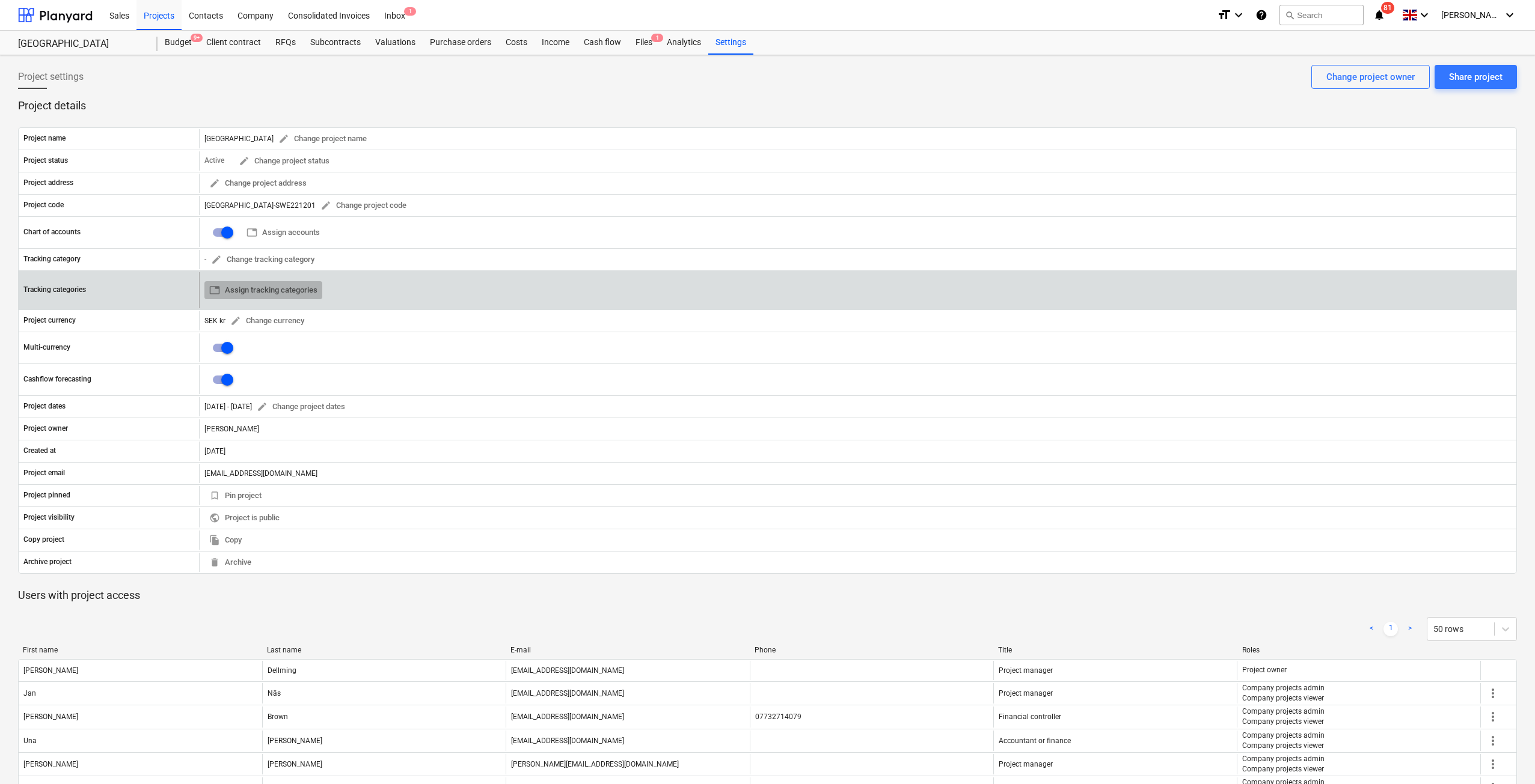
click at [280, 293] on span "table Assign tracking categories" at bounding box center [262, 291] width 108 height 14
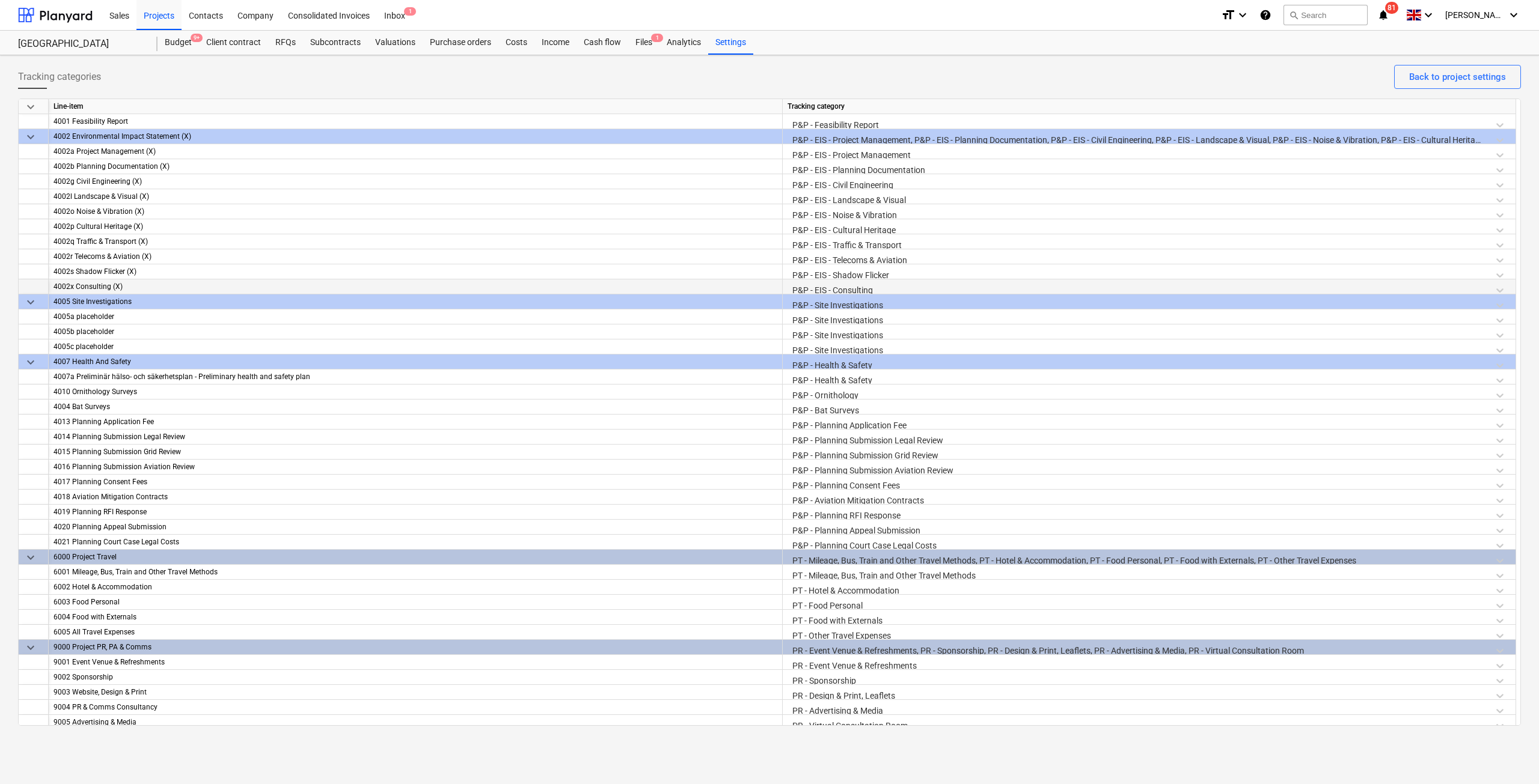
scroll to position [1327, 0]
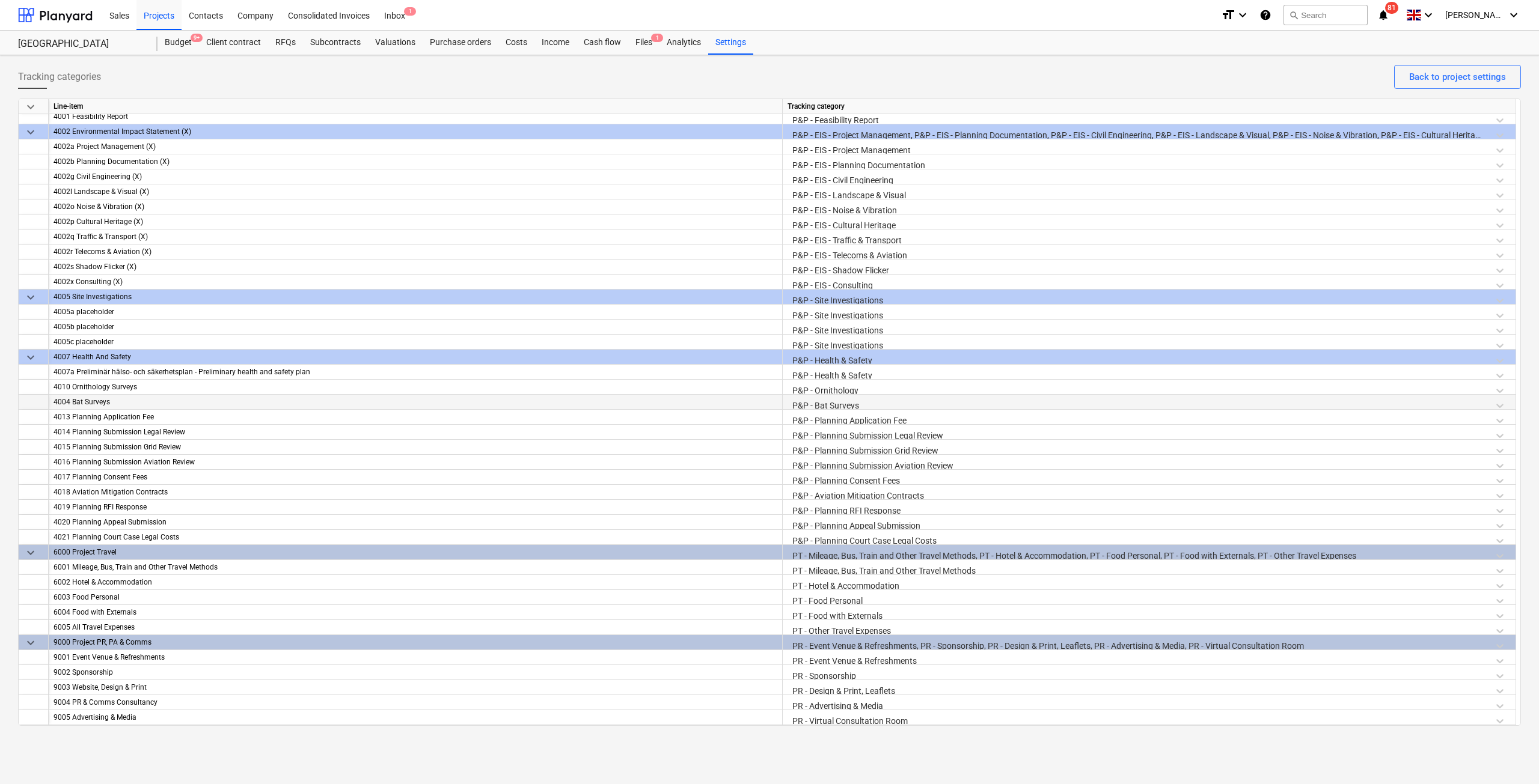
click at [844, 409] on div "P&P - Bat Surveys" at bounding box center [1149, 405] width 723 height 21
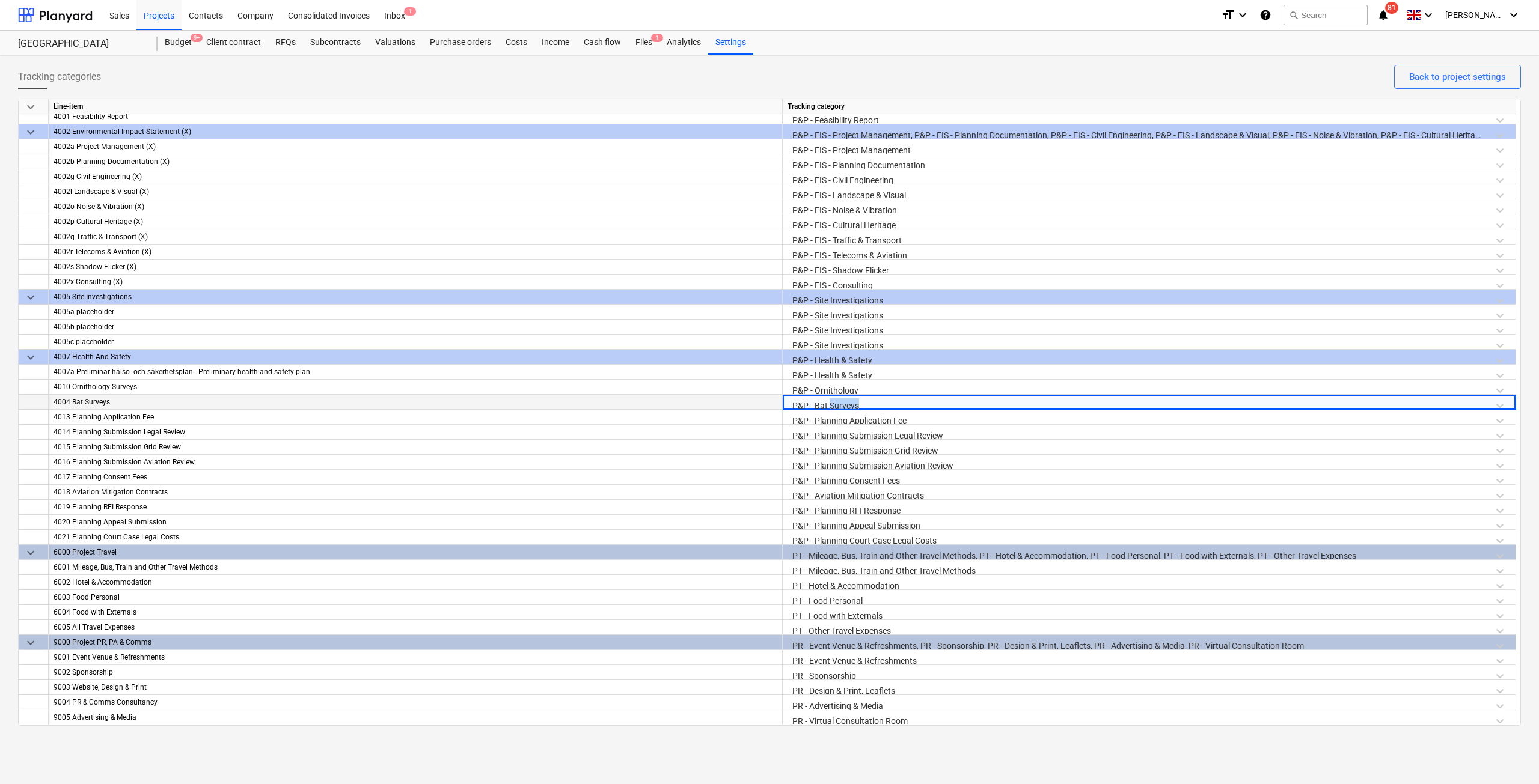
click at [844, 409] on div "P&P - Bat Surveys" at bounding box center [1149, 405] width 723 height 21
type input "eia"
click at [864, 784] on div "-- P&P - EIA/EIAR and Planning Application" at bounding box center [770, 791] width 1539 height 9
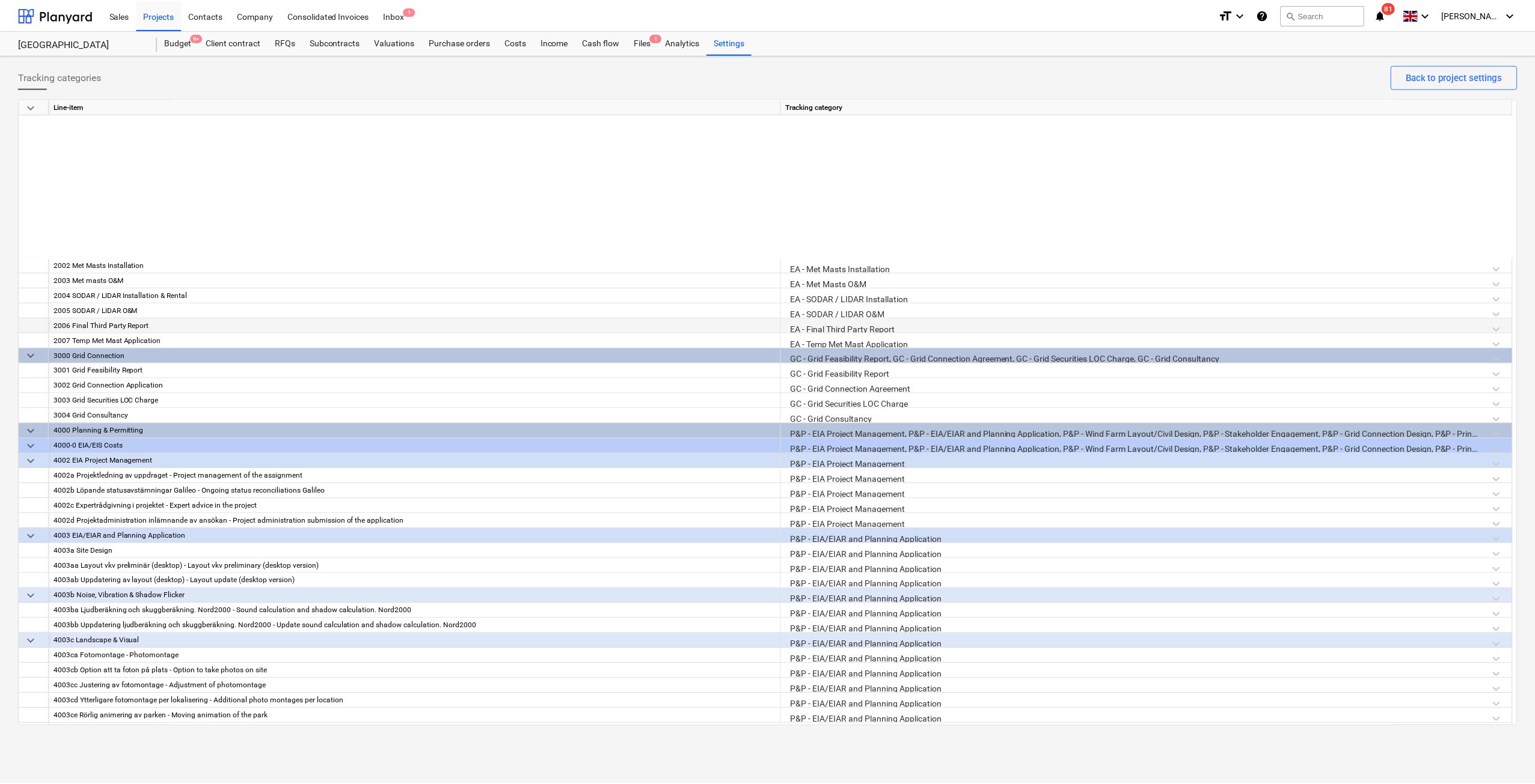
scroll to position [0, 0]
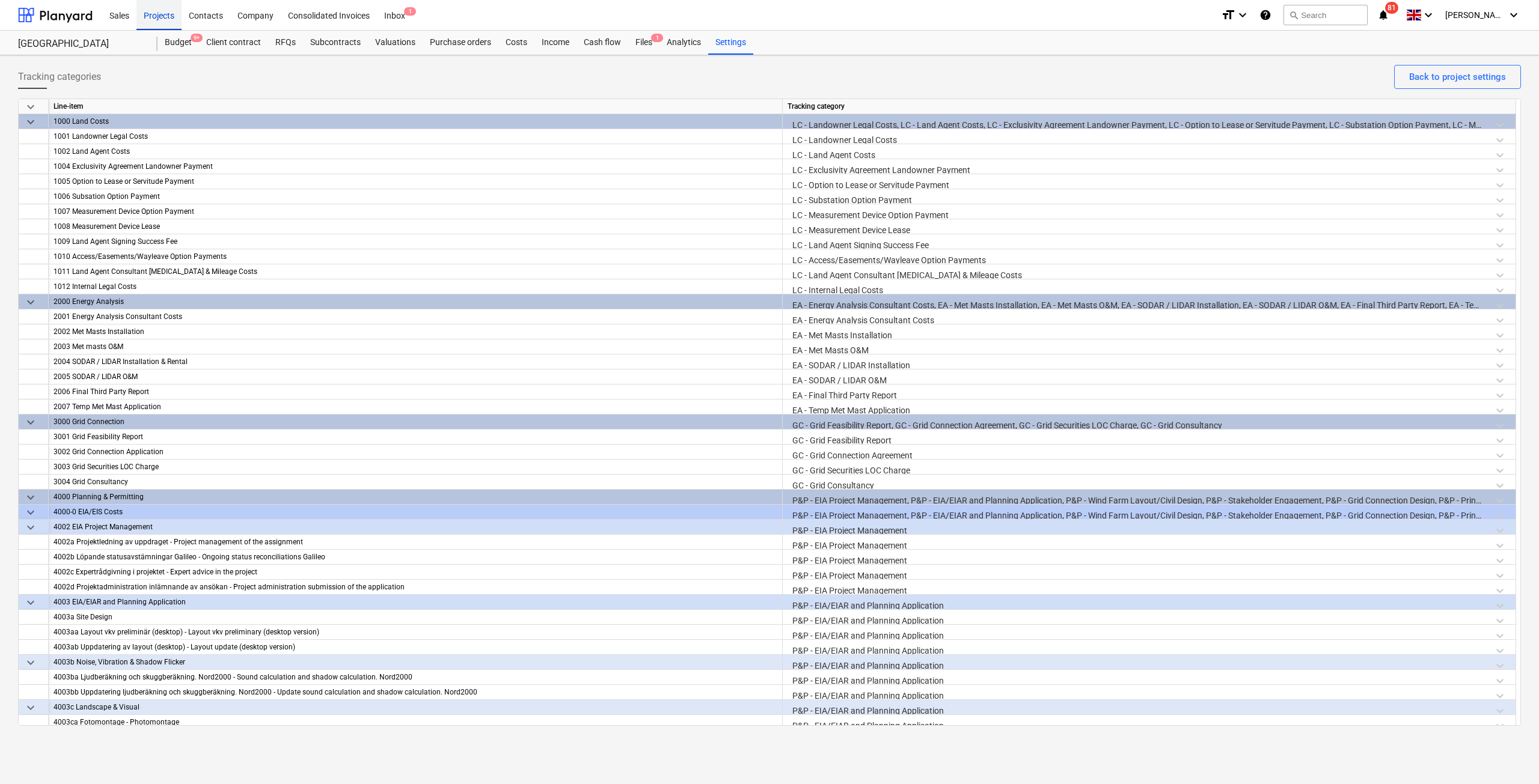
click at [172, 24] on div "Projects" at bounding box center [159, 15] width 45 height 31
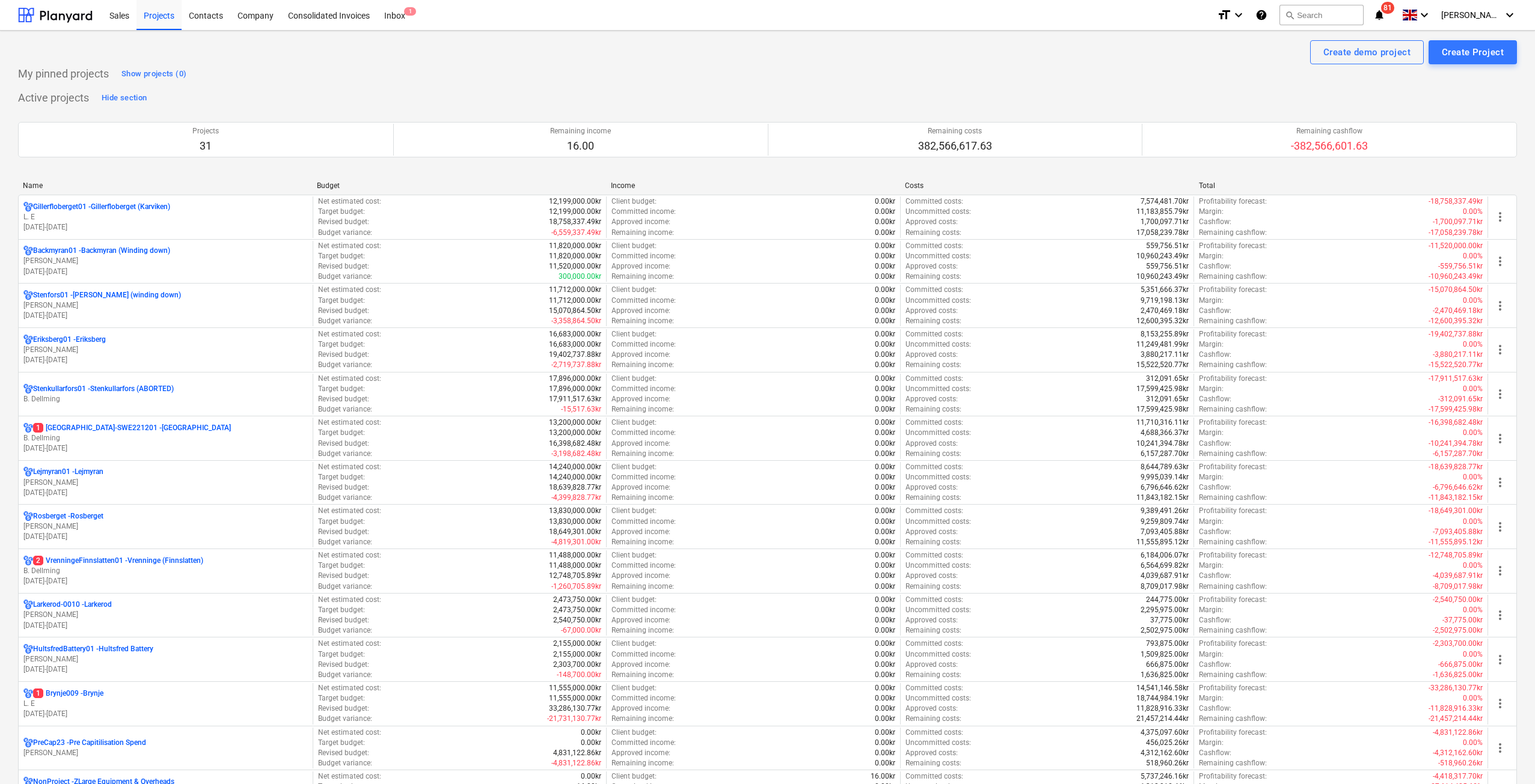
click at [1152, 80] on div "My pinned projects Show projects (0)" at bounding box center [767, 74] width 1499 height 19
